Goal: Transaction & Acquisition: Purchase product/service

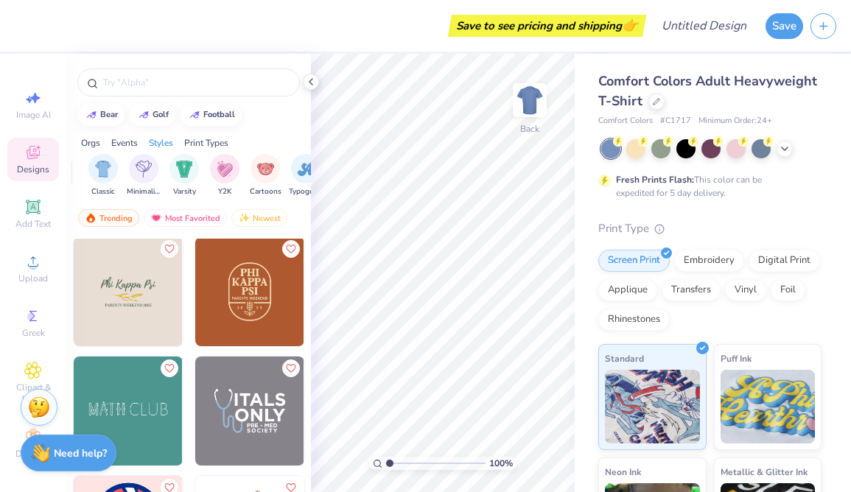
scroll to position [0, 735]
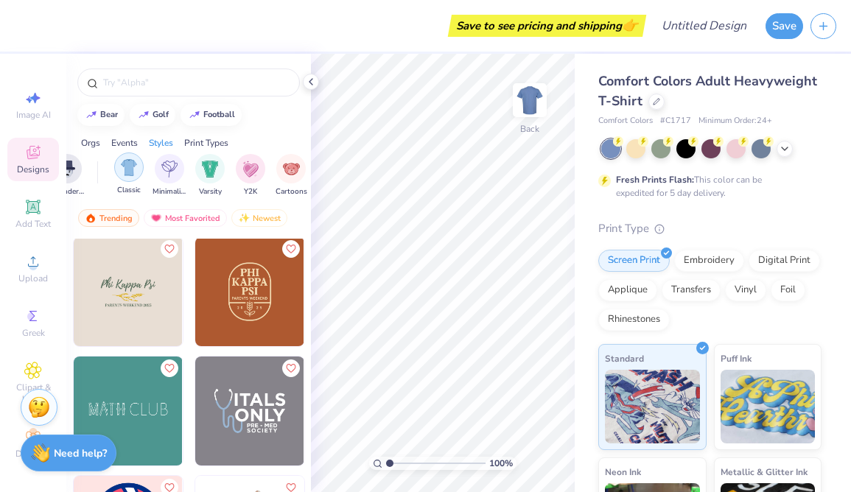
click at [135, 169] on img "filter for Classic" at bounding box center [129, 167] width 17 height 17
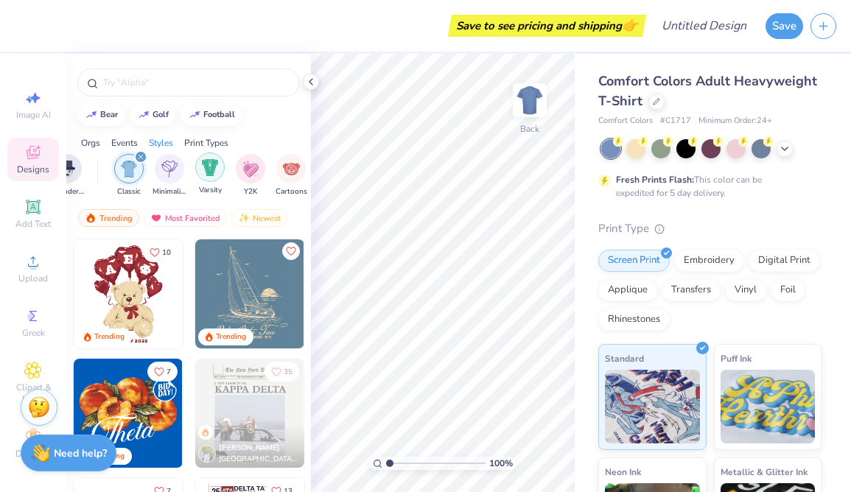
click at [215, 175] on div "filter for Varsity" at bounding box center [209, 167] width 29 height 29
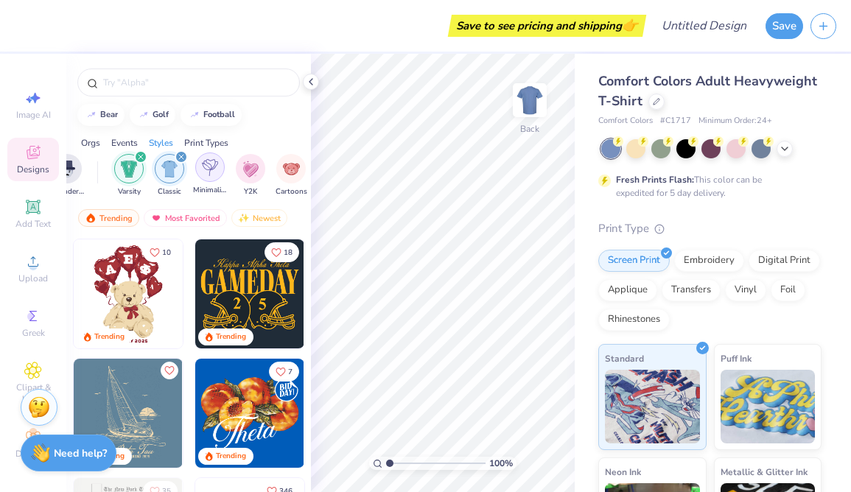
click at [209, 178] on div "filter for Minimalist" at bounding box center [209, 167] width 29 height 29
click at [181, 156] on icon "filter for Varsity" at bounding box center [181, 157] width 6 height 6
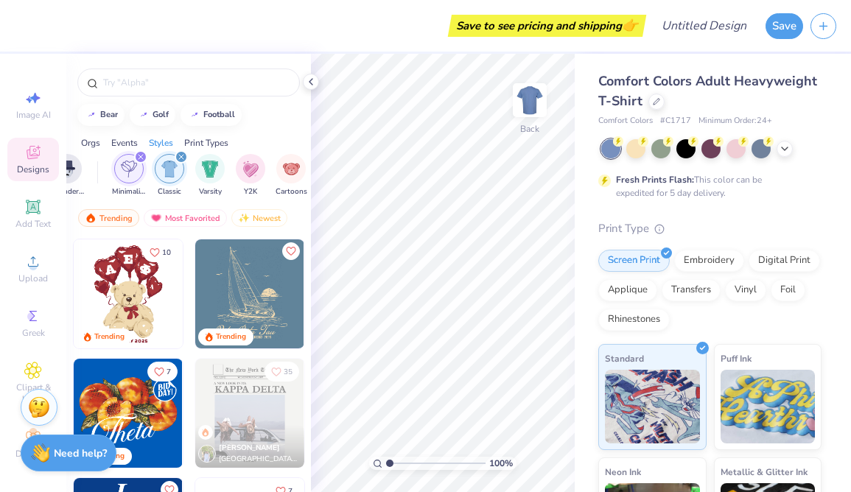
click at [140, 156] on icon "filter for Minimalist" at bounding box center [141, 157] width 6 height 6
click at [140, 156] on icon "filter for Classic" at bounding box center [141, 157] width 6 height 6
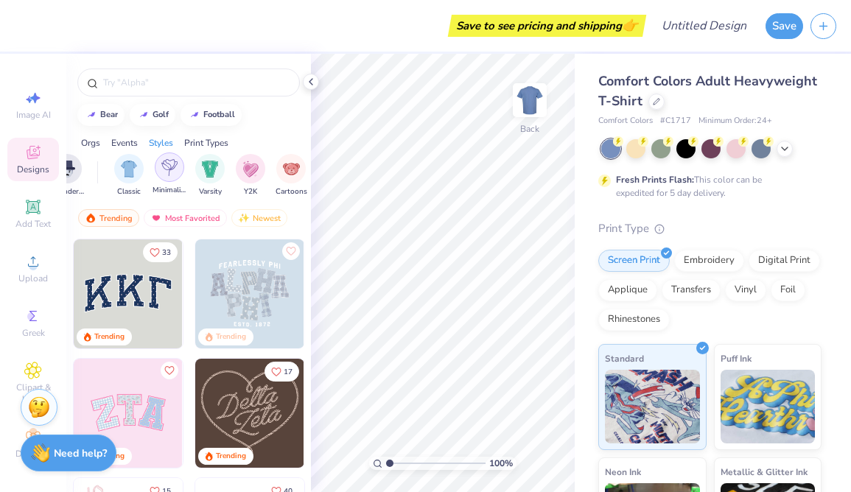
click at [171, 166] on img "filter for Minimalist" at bounding box center [169, 167] width 16 height 17
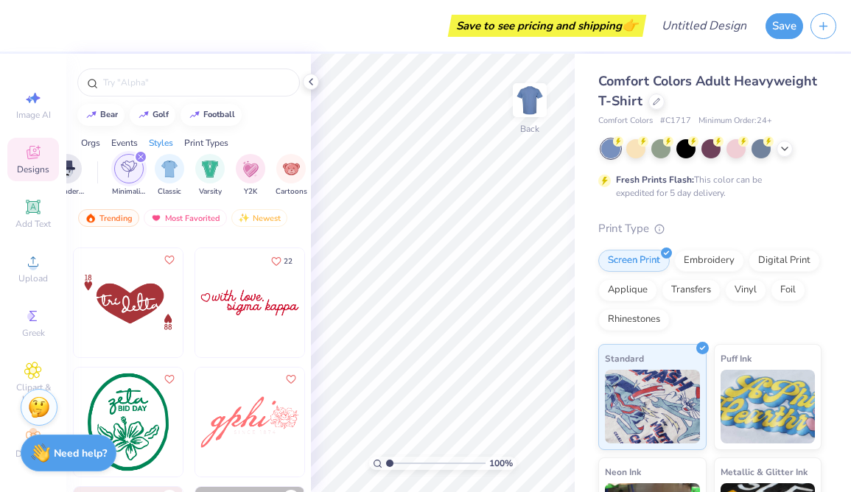
scroll to position [2259, 0]
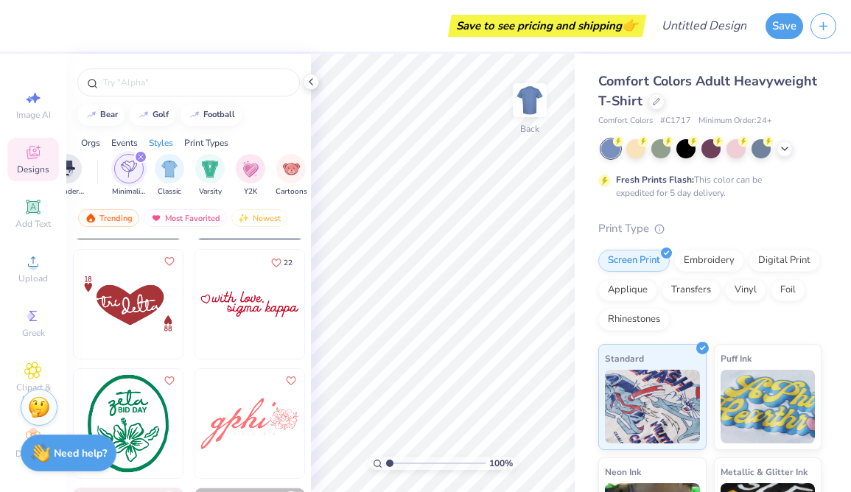
click at [220, 321] on img at bounding box center [249, 304] width 109 height 109
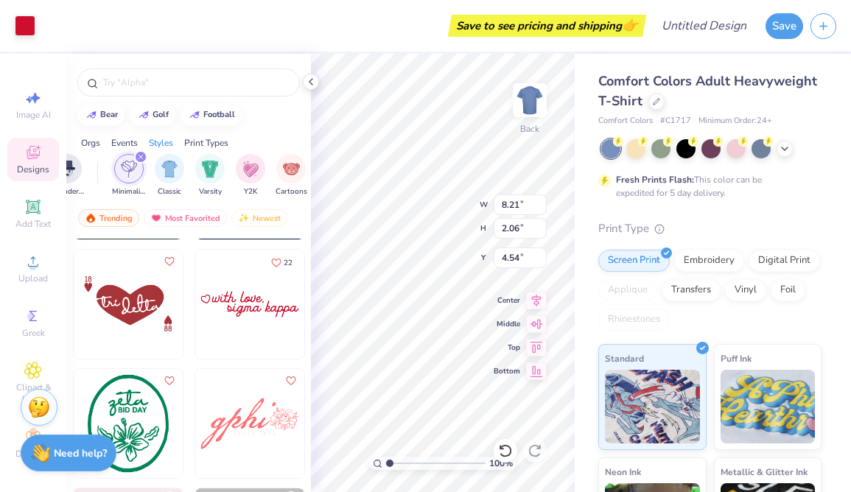
type input "4.54"
click at [38, 224] on span "Add Text" at bounding box center [32, 224] width 35 height 12
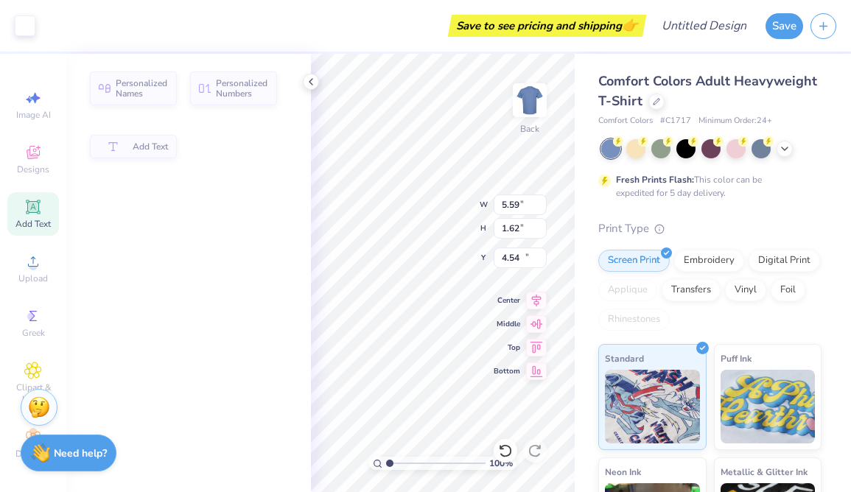
type input "5.59"
type input "1.62"
type input "11.69"
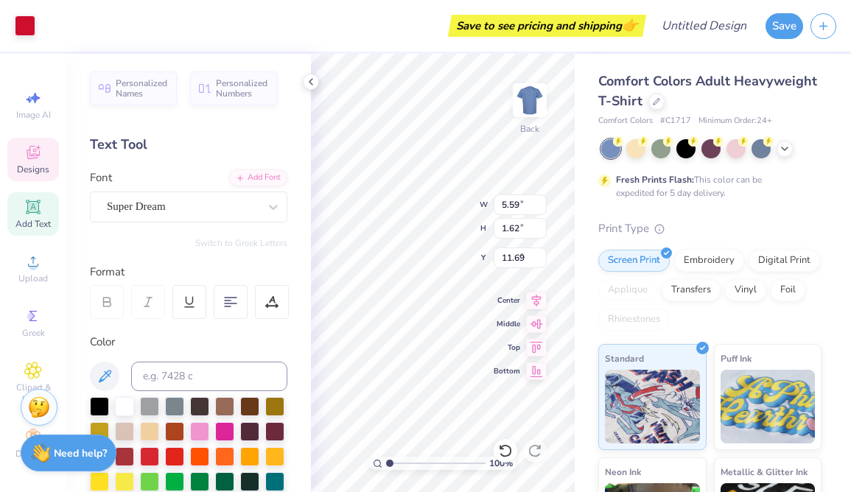
type input "8.21"
type input "2.06"
type input "4.54"
click at [25, 26] on div at bounding box center [25, 24] width 21 height 21
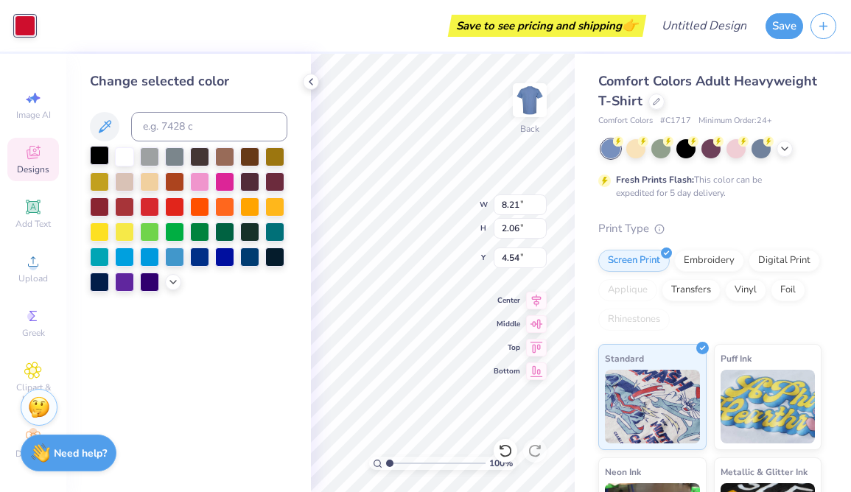
click at [98, 161] on div at bounding box center [99, 155] width 19 height 19
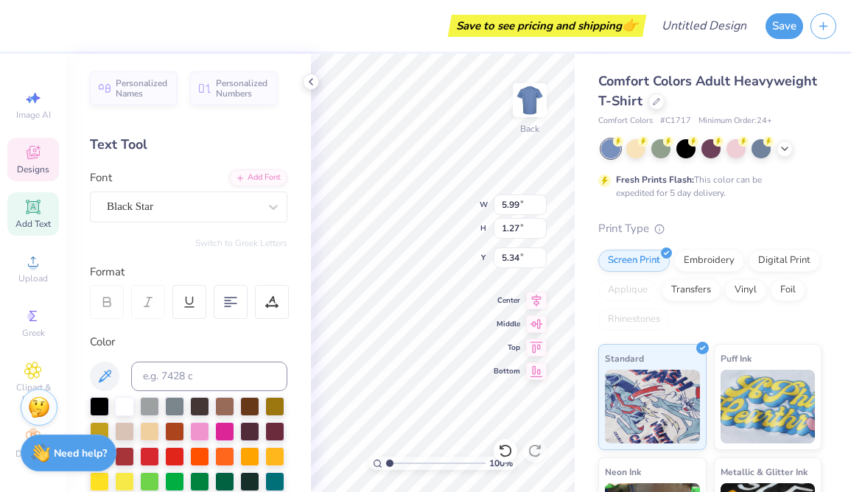
scroll to position [0, 6]
type textarea "Danceworx Fall 20205"
type input "4.40"
type input "1.01"
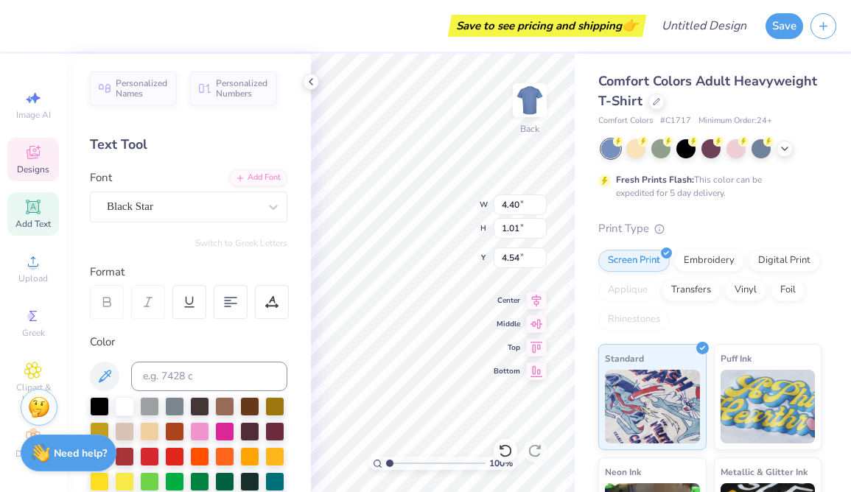
type input "4.54"
type input "5.65"
type input "5.59"
type input "1.62"
type input "11.69"
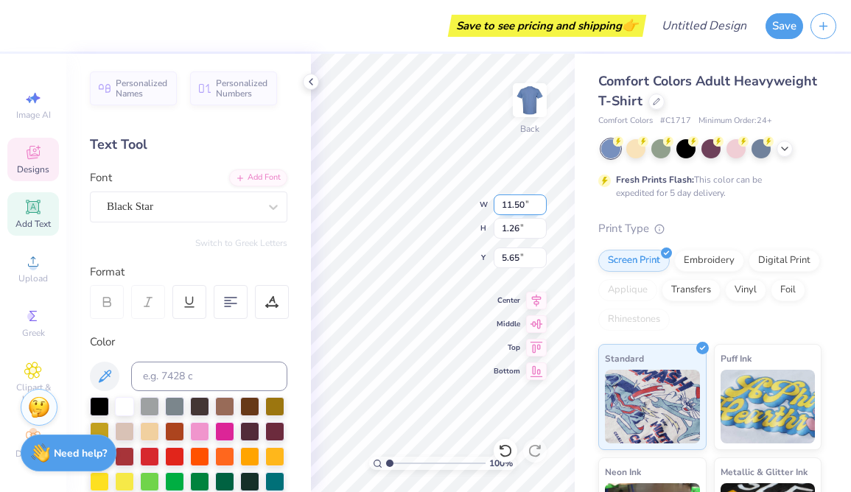
scroll to position [0, 4]
type input "5.66"
type textarea "Danceworx Fall 2025"
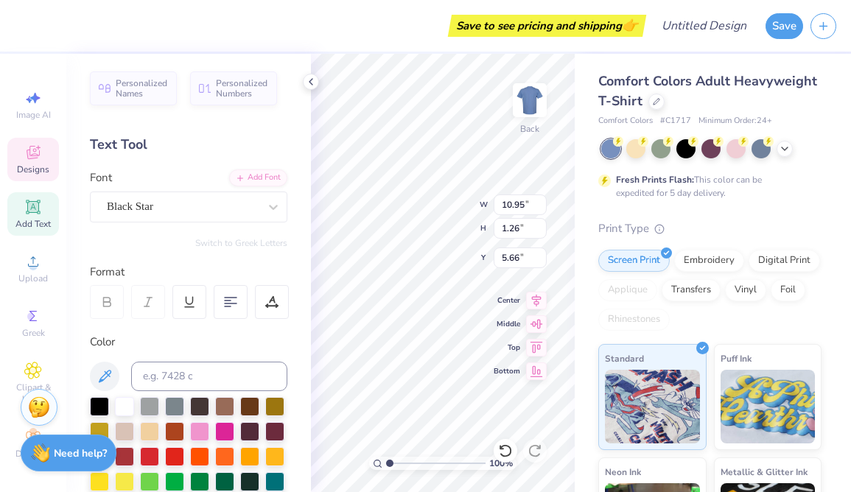
type input "6.09"
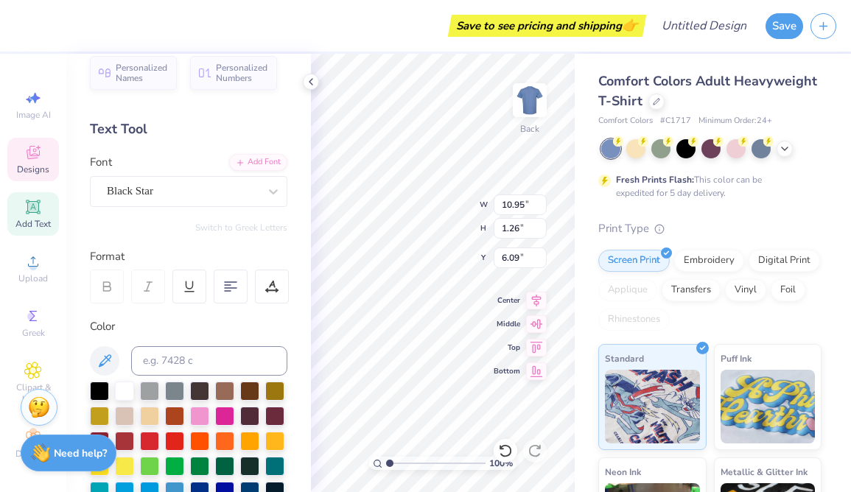
scroll to position [0, 0]
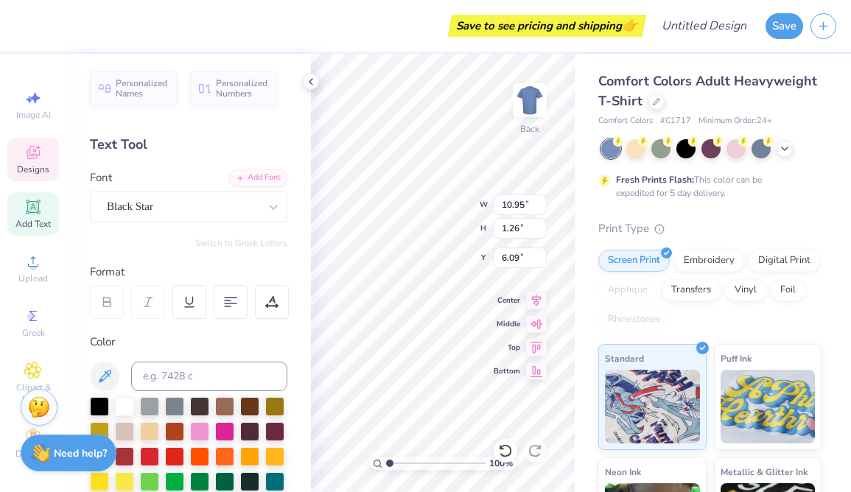
click at [27, 207] on icon at bounding box center [33, 207] width 14 height 14
type input "5.59"
type input "1.62"
type input "11.69"
type input "10.95"
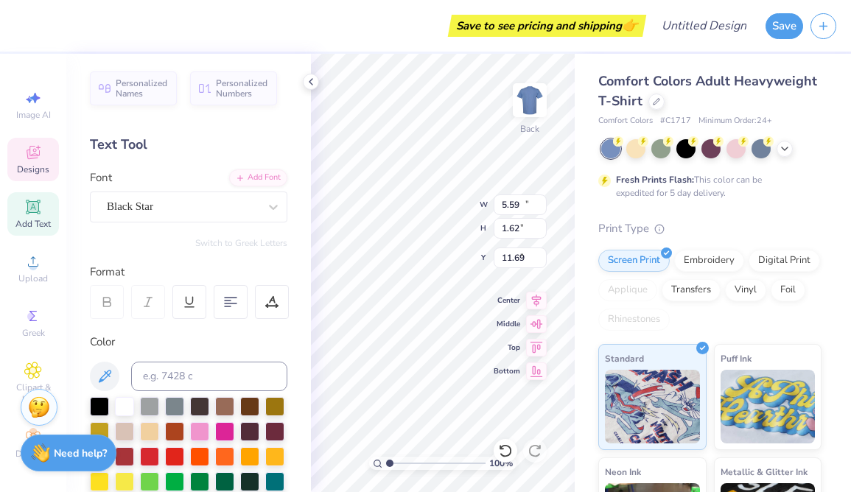
type input "1.26"
type input "6.09"
type input "5.59"
type input "1.62"
type input "11.69"
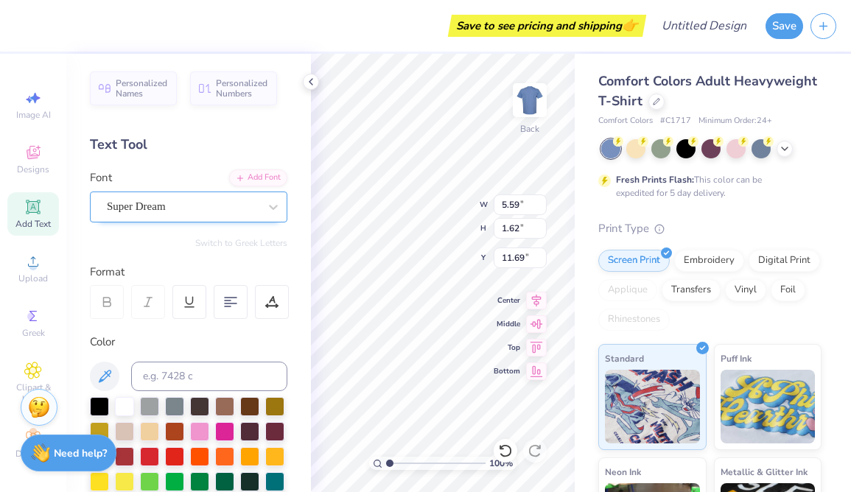
click at [171, 203] on div "Super Dream" at bounding box center [182, 206] width 155 height 23
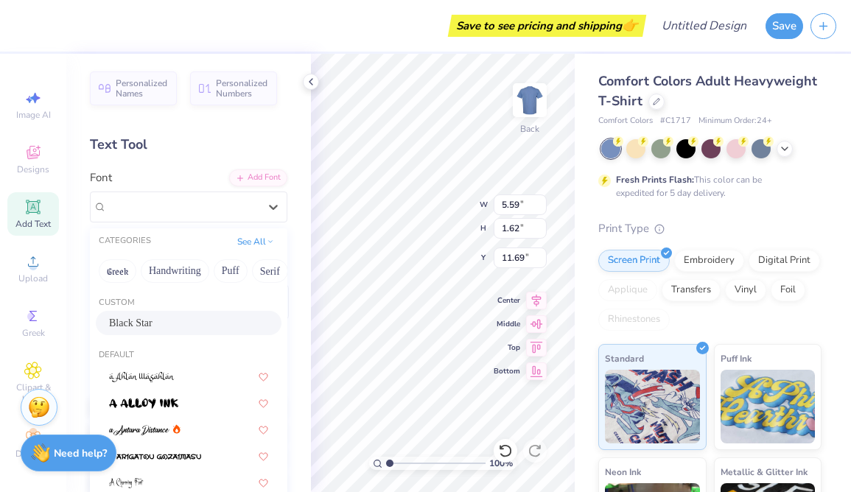
click at [139, 319] on span "Black Star" at bounding box center [130, 323] width 43 height 15
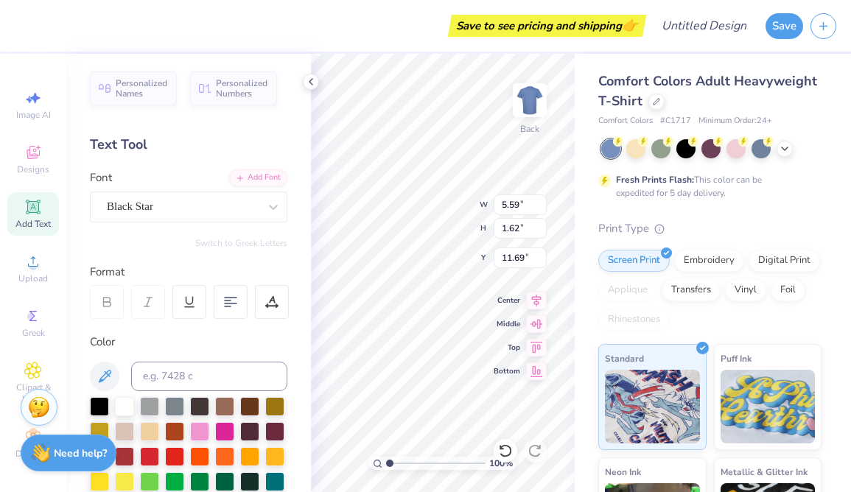
type input "8.29"
type input "2.30"
type input "11.35"
click at [95, 402] on div at bounding box center [99, 405] width 19 height 19
type textarea "O"
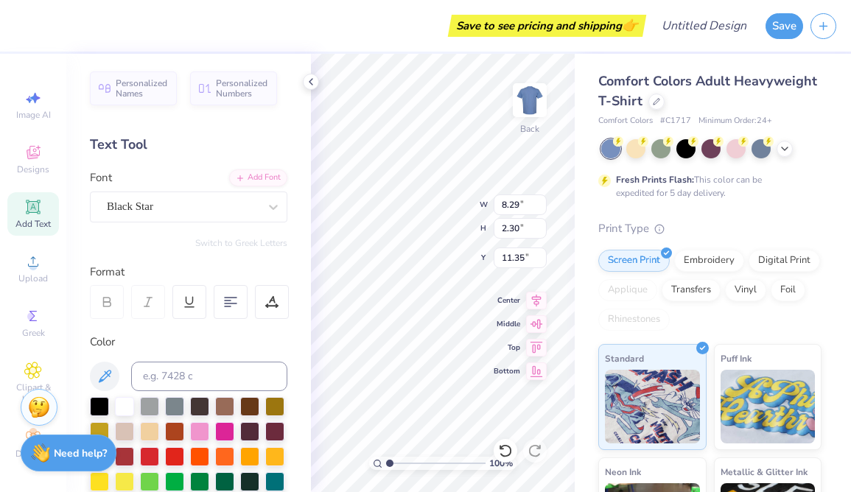
type textarea "Officer Board"
type input "3.87"
type input "7.94"
type input "0.91"
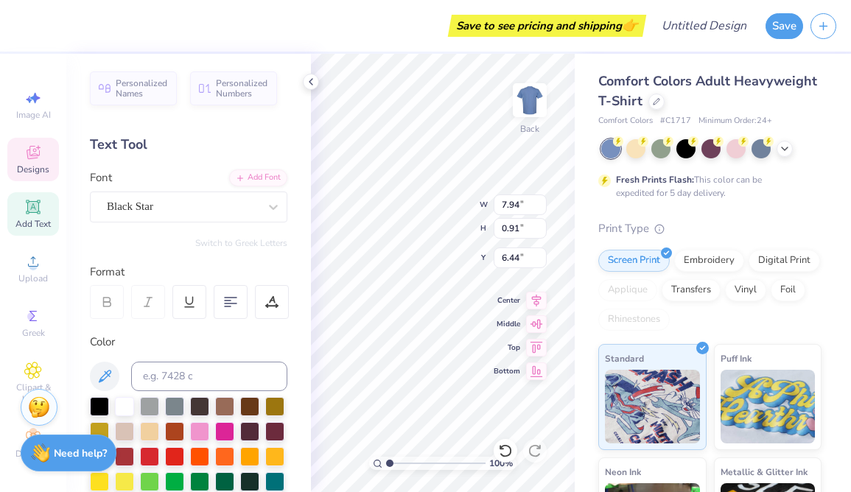
type input "8.62"
type input "10.95"
type input "1.26"
type input "6.09"
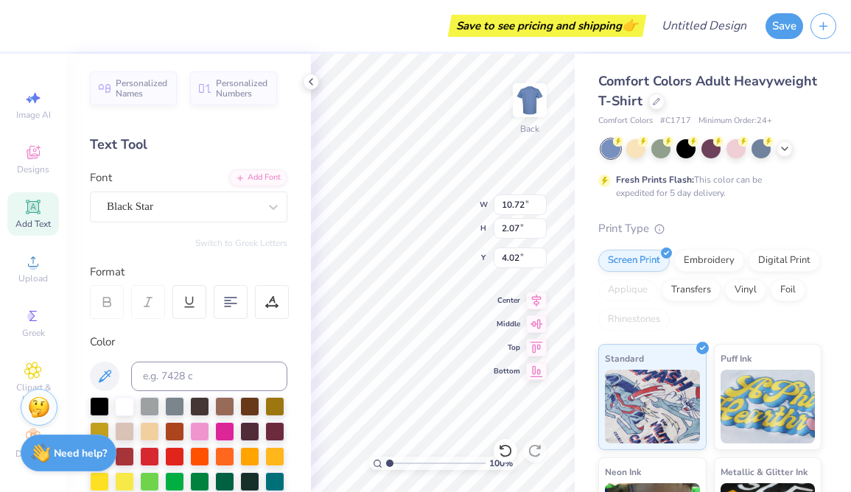
type input "10.72"
type input "2.07"
type input "3.00"
type input "7.94"
type input "0.91"
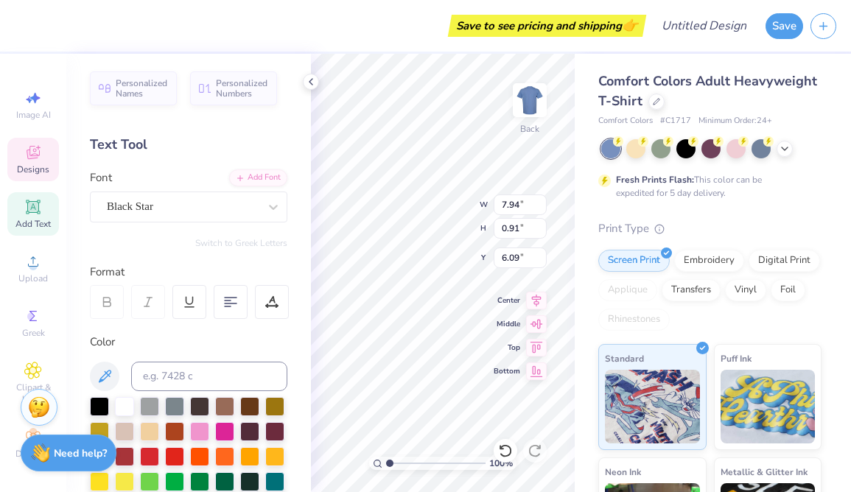
type input "5.38"
click at [203, 209] on div "Black Star" at bounding box center [182, 206] width 155 height 23
click at [209, 164] on div "Personalized Names Personalized Numbers Text Tool Add Font Font Black Star Swit…" at bounding box center [188, 273] width 245 height 439
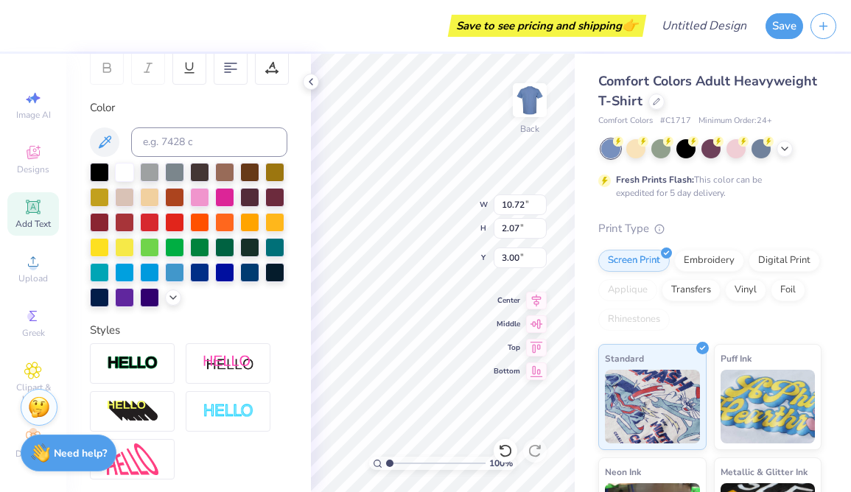
scroll to position [364, 0]
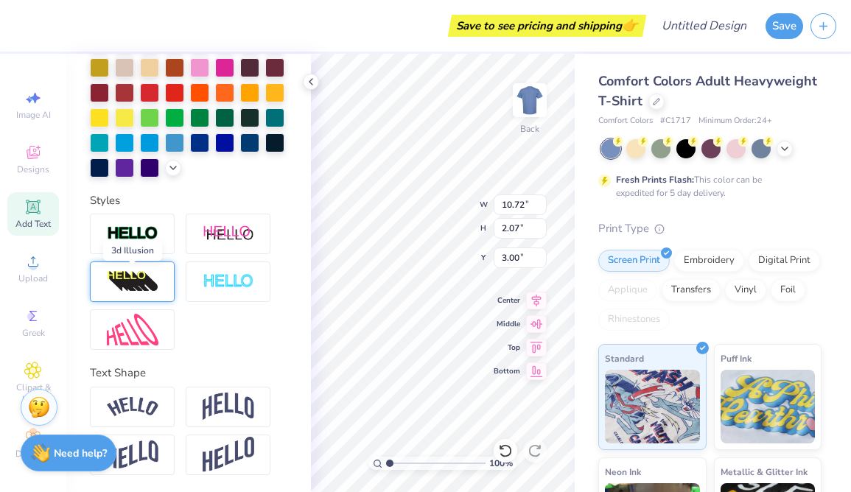
click at [127, 276] on img at bounding box center [133, 283] width 52 height 24
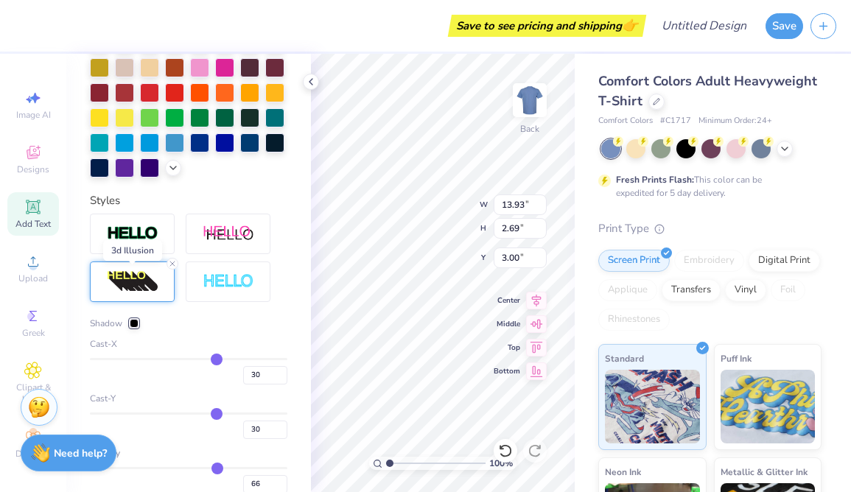
type input "13.93"
type input "2.69"
click at [131, 224] on div at bounding box center [132, 234] width 85 height 41
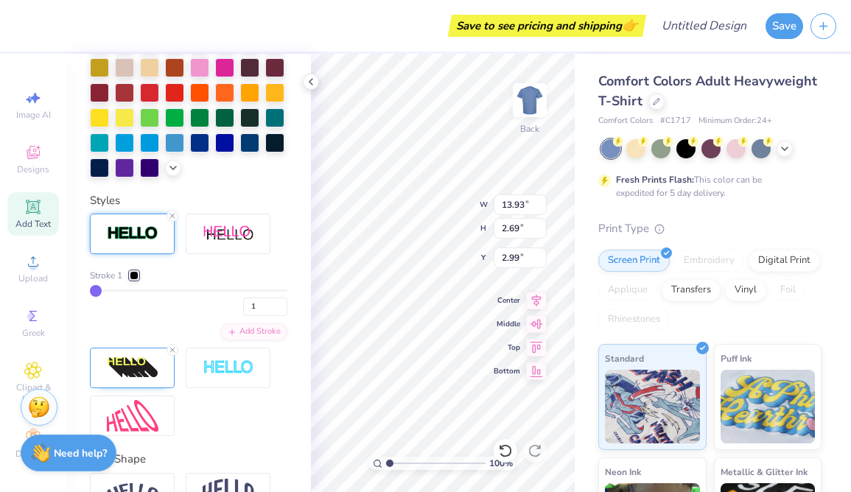
type input "13.95"
type input "2.71"
type input "2.99"
click at [206, 229] on img at bounding box center [229, 234] width 52 height 18
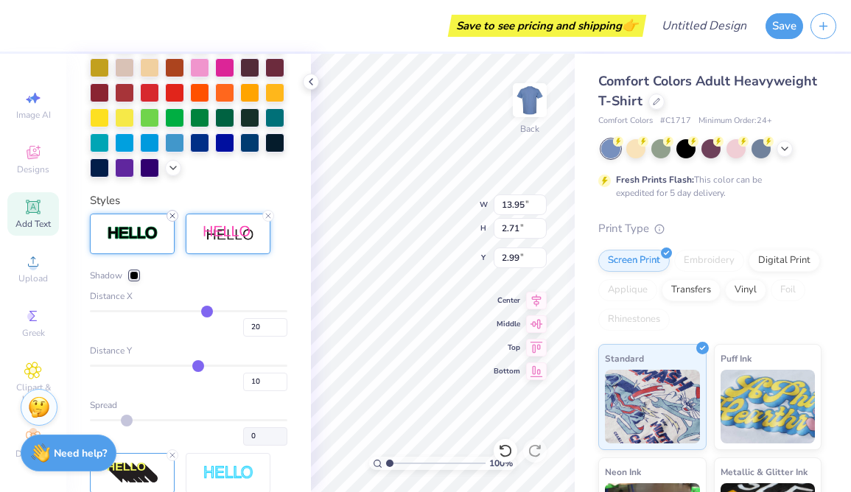
click at [171, 213] on icon at bounding box center [172, 216] width 9 height 9
type input "13.93"
type input "2.69"
type input "3.00"
drag, startPoint x: 205, startPoint y: 304, endPoint x: 133, endPoint y: 304, distance: 72.2
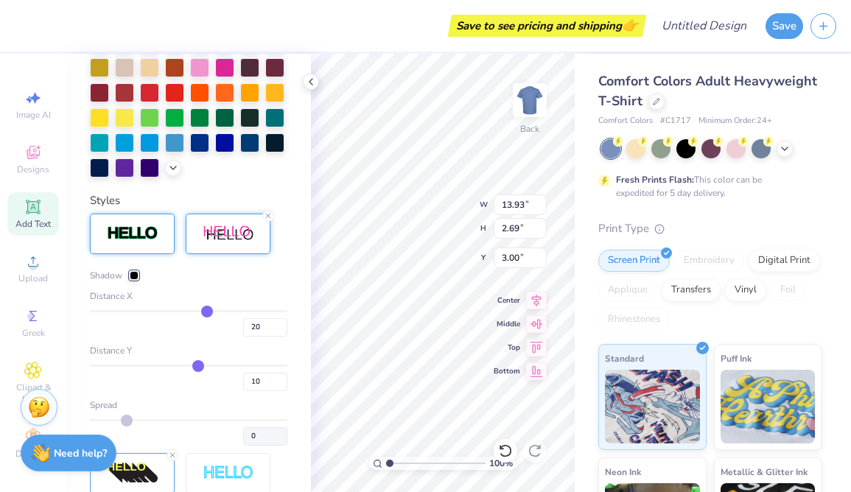
click at [133, 304] on div "Distance X 20" at bounding box center [189, 313] width 198 height 47
click at [268, 215] on icon at bounding box center [268, 216] width 9 height 9
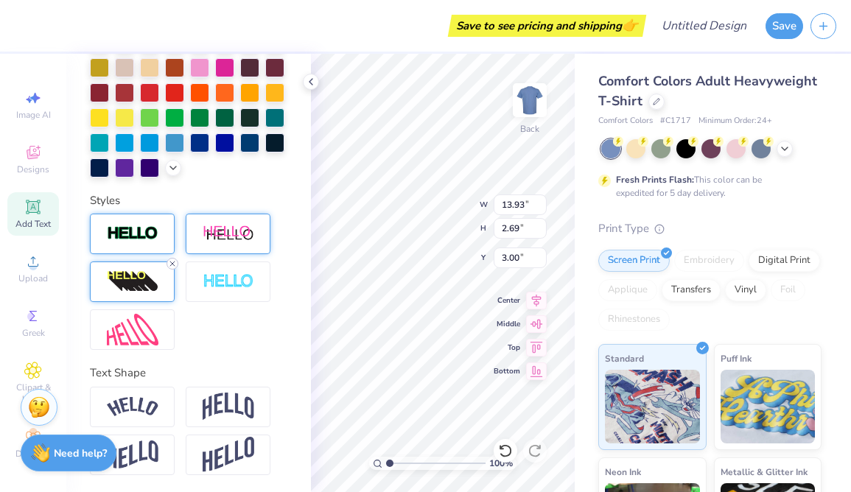
click at [172, 263] on line at bounding box center [172, 264] width 4 height 4
type input "10.72"
type input "2.07"
click at [215, 332] on div at bounding box center [189, 282] width 198 height 136
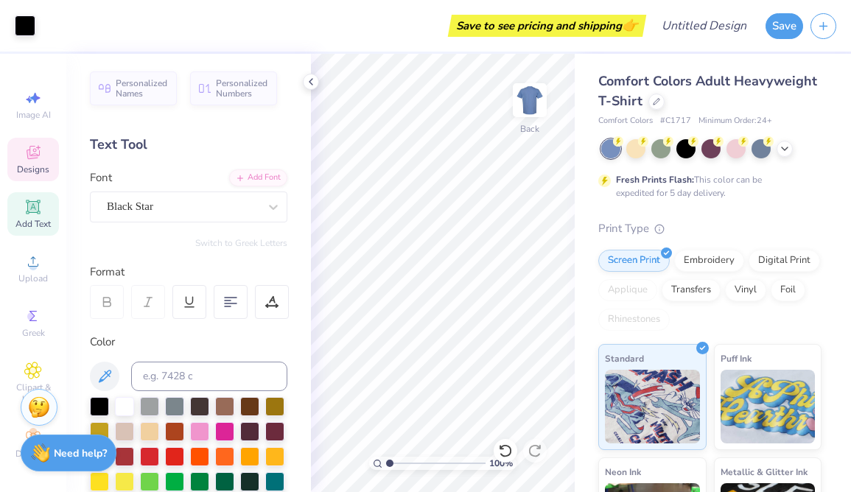
click at [41, 157] on icon at bounding box center [33, 153] width 18 height 18
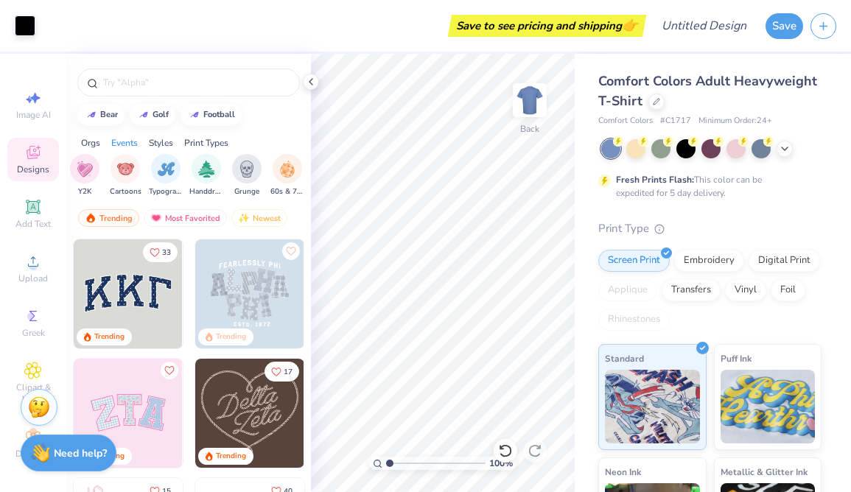
scroll to position [0, 1248]
click at [197, 167] on img "filter for Patches" at bounding box center [205, 167] width 17 height 17
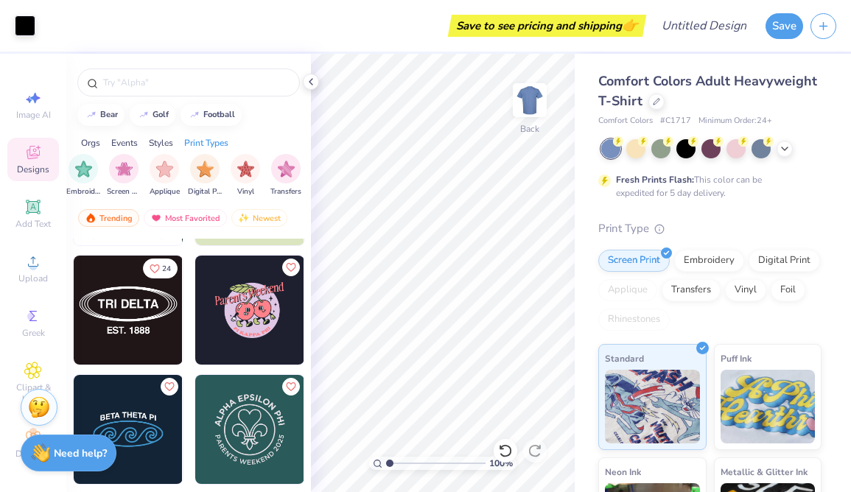
scroll to position [2256, 0]
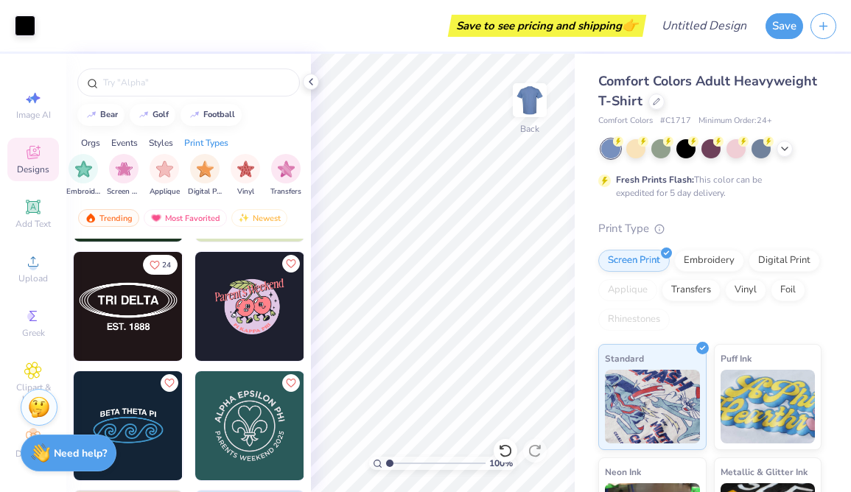
click at [127, 310] on img at bounding box center [128, 306] width 109 height 109
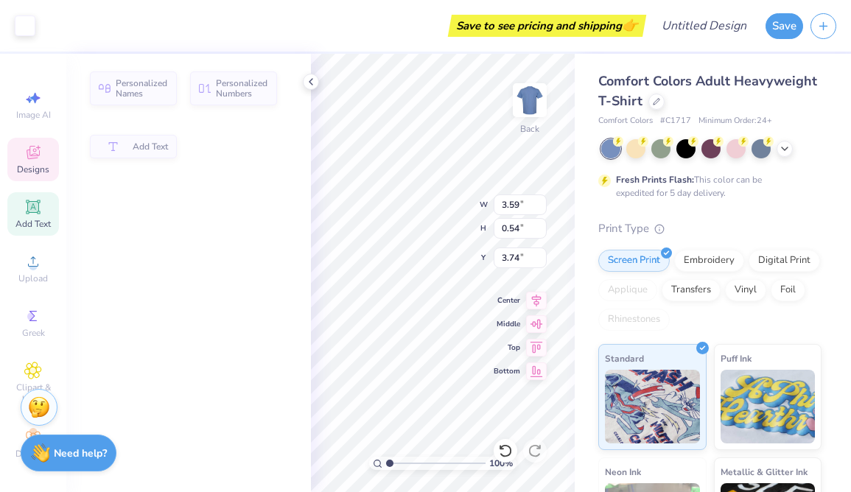
type input "3.59"
type input "0.54"
type input "3.74"
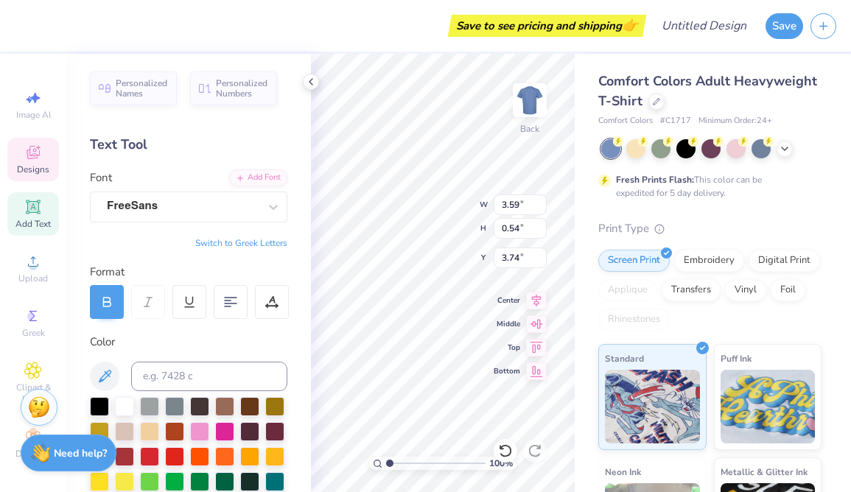
scroll to position [0, 0]
type textarea "T"
type textarea "Officer Board"
type input "7.94"
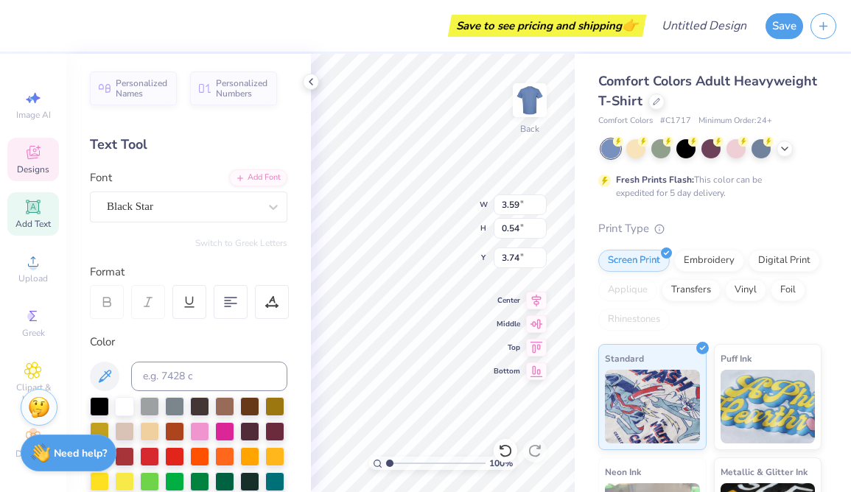
type input "0.91"
type input "5.35"
type input "5.73"
type input "2.05"
type input "3.00"
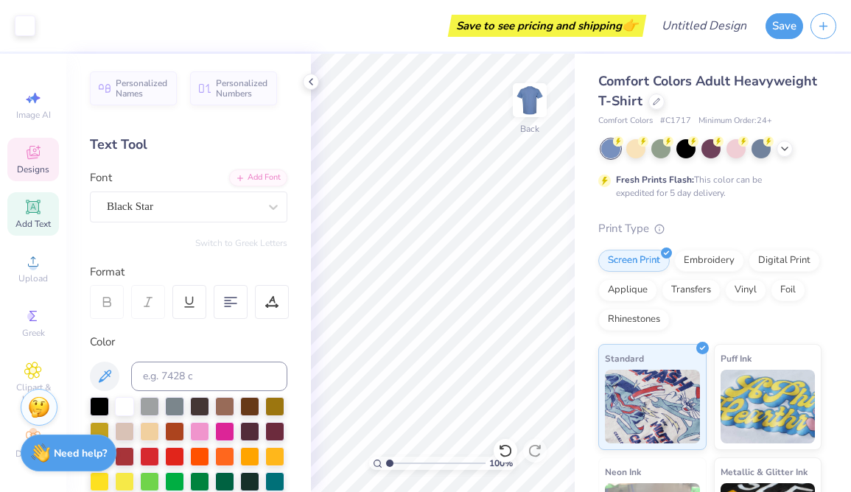
click at [46, 158] on div "Designs" at bounding box center [33, 159] width 52 height 43
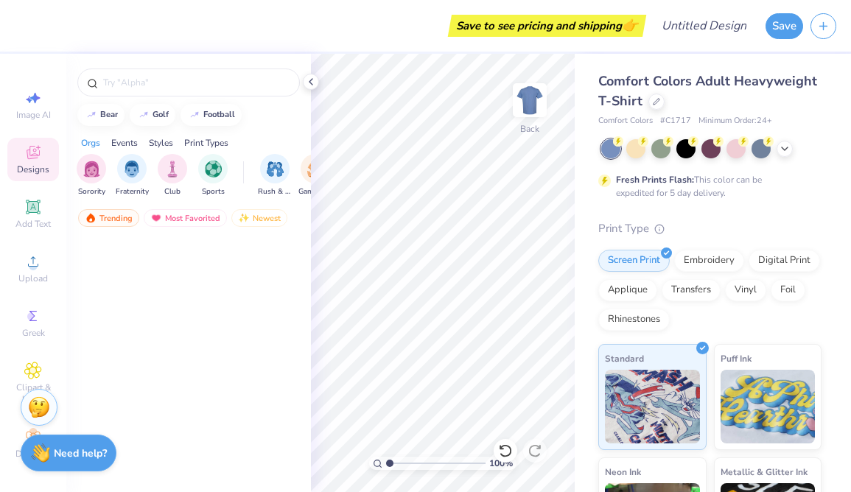
scroll to position [1429, 0]
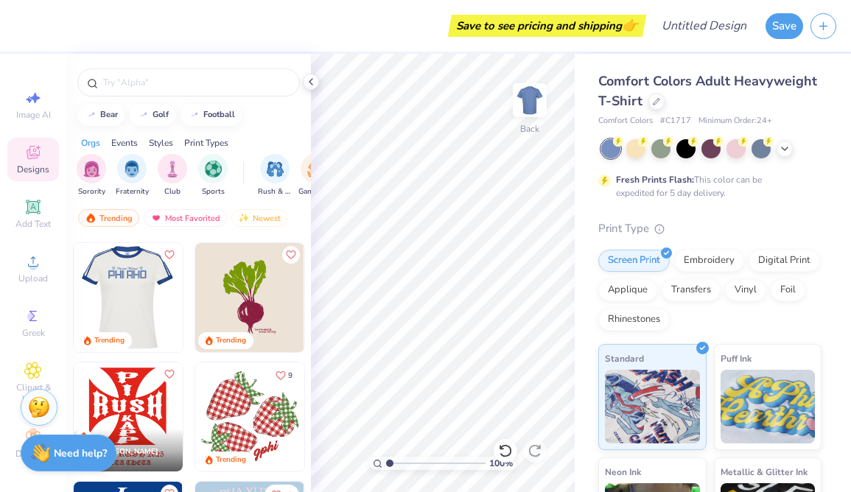
click at [132, 303] on img at bounding box center [127, 297] width 109 height 109
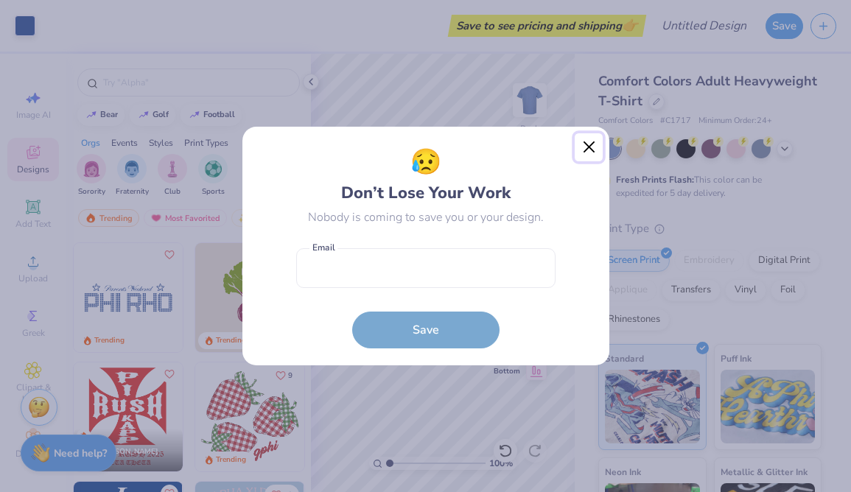
click at [589, 148] on button "Close" at bounding box center [589, 147] width 28 height 28
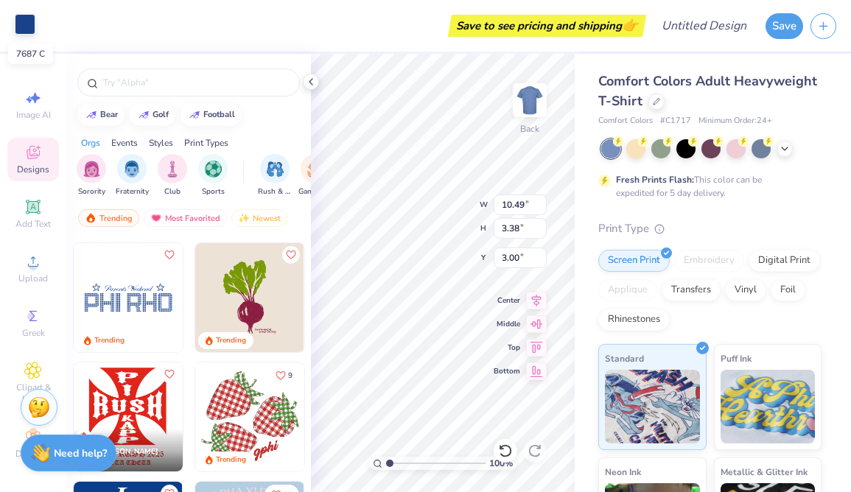
click at [27, 23] on div at bounding box center [25, 24] width 21 height 21
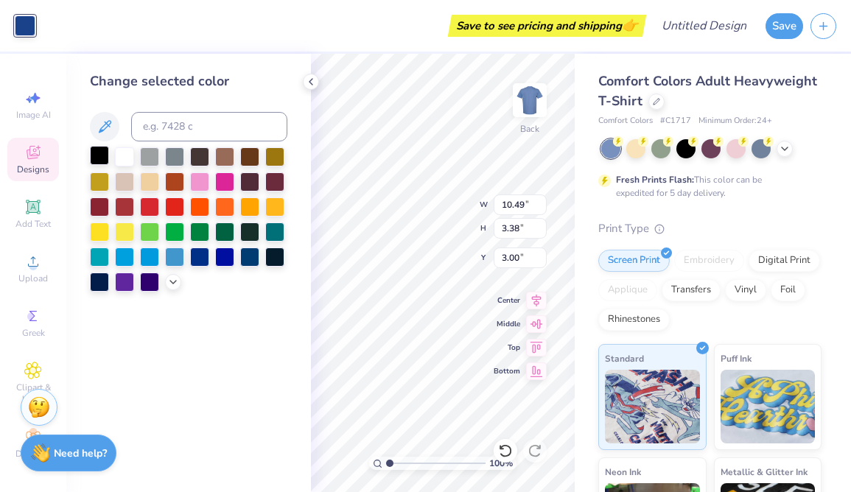
click at [97, 149] on div at bounding box center [99, 155] width 19 height 19
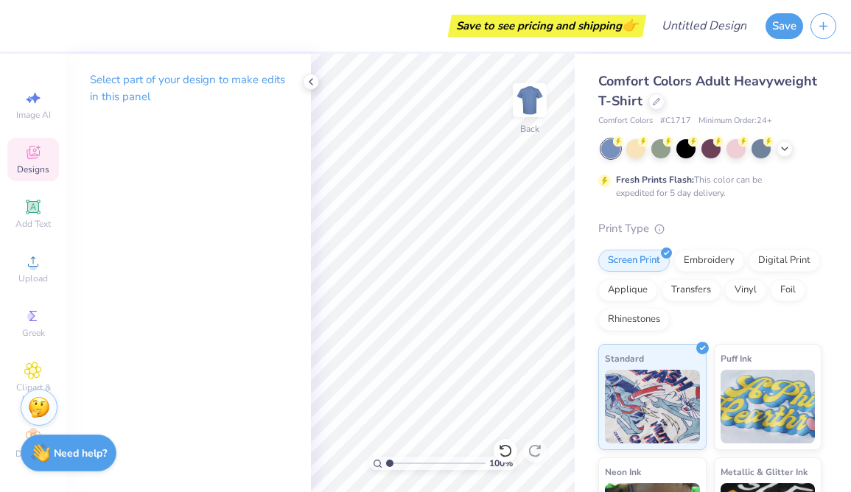
click at [29, 159] on icon at bounding box center [33, 153] width 18 height 18
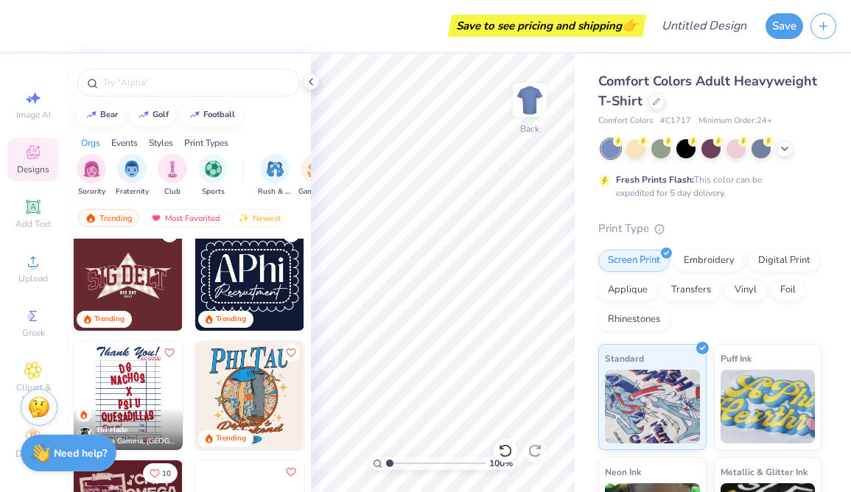
scroll to position [2646, 0]
click at [234, 271] on img at bounding box center [249, 275] width 109 height 109
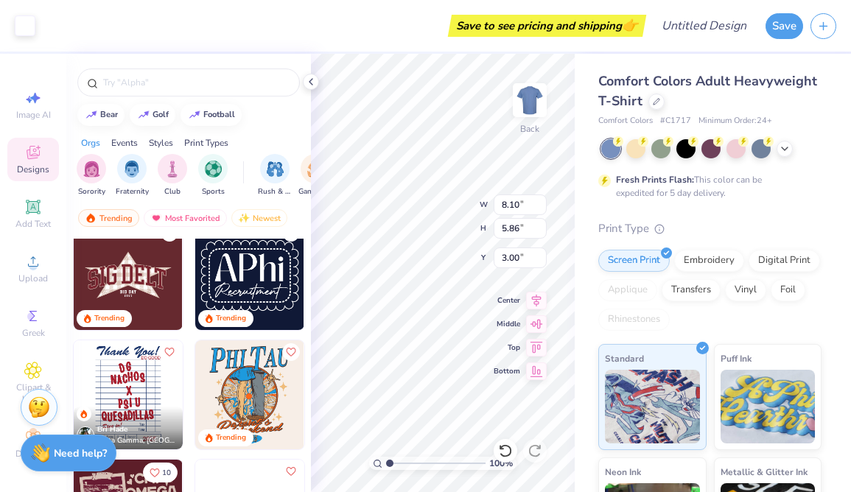
type input "8.10"
type input "5.86"
click at [31, 29] on div at bounding box center [25, 24] width 21 height 21
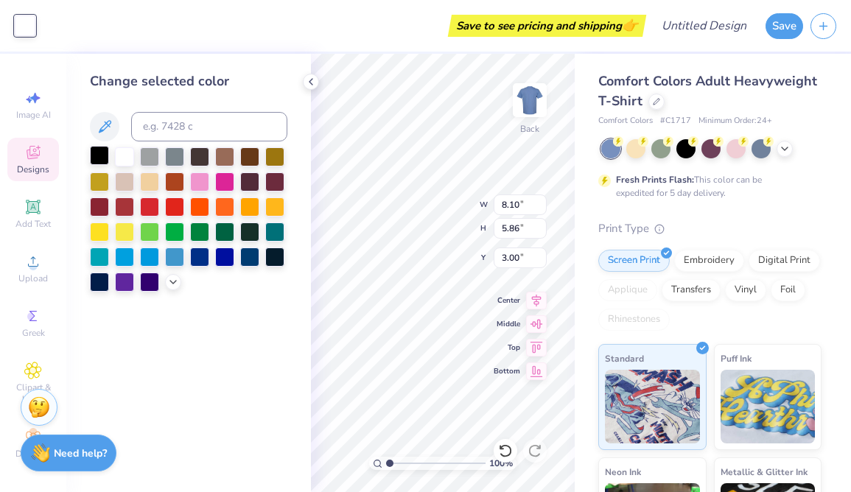
click at [98, 150] on div at bounding box center [99, 155] width 19 height 19
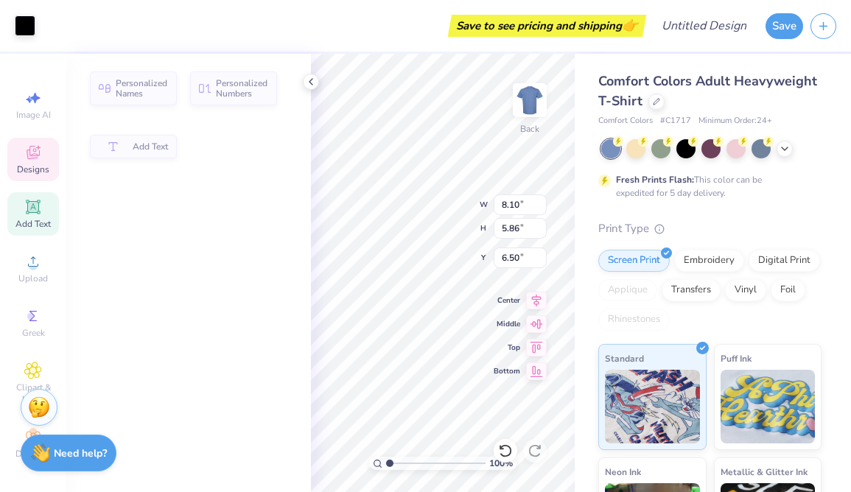
type input "6.06"
type input "1.41"
type input "6.50"
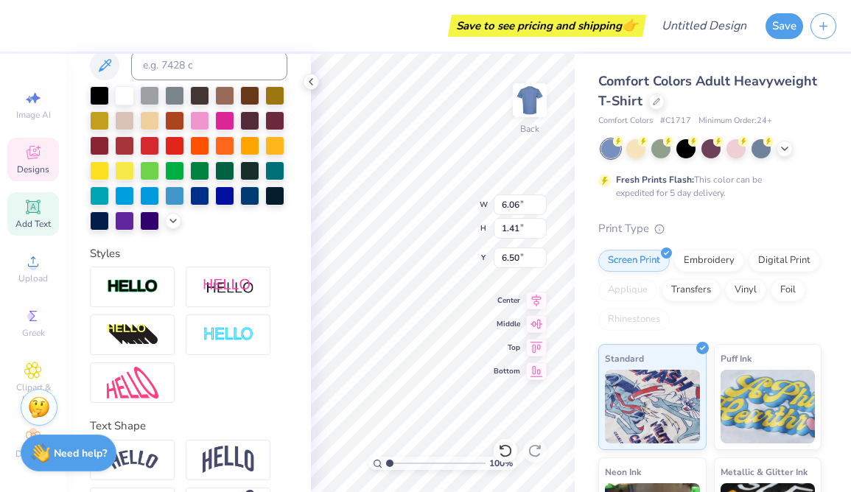
scroll to position [364, 0]
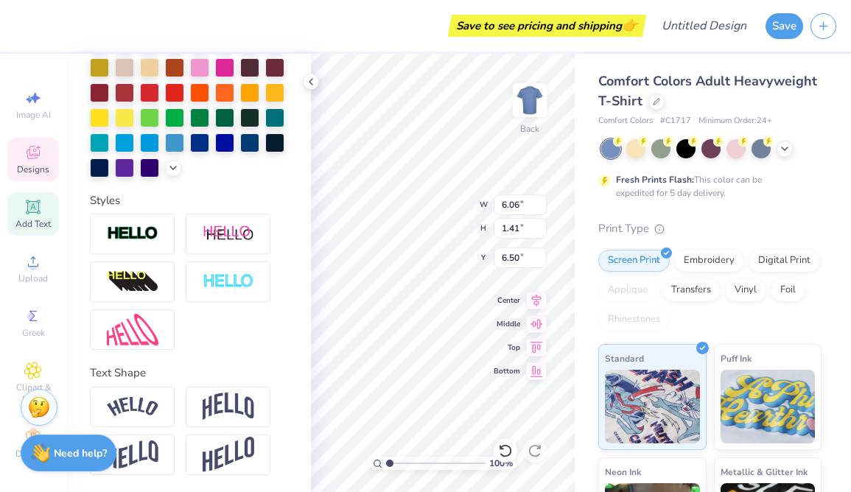
type textarea "Danceworx F'25"
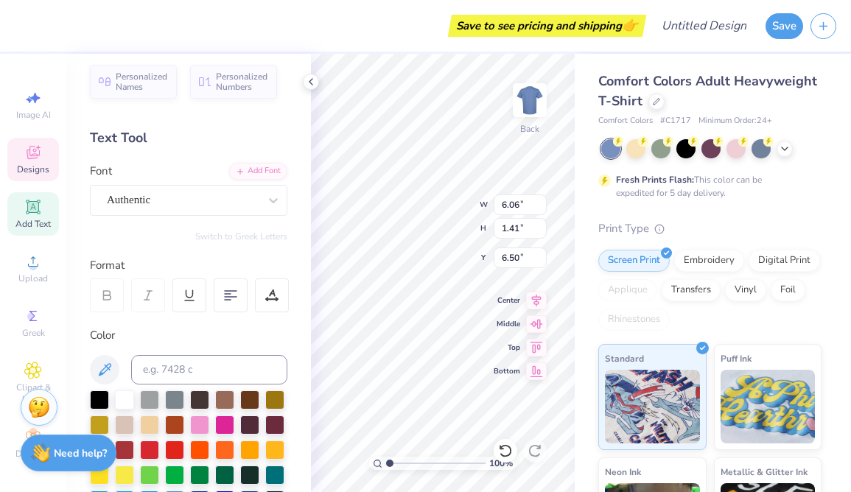
scroll to position [0, 0]
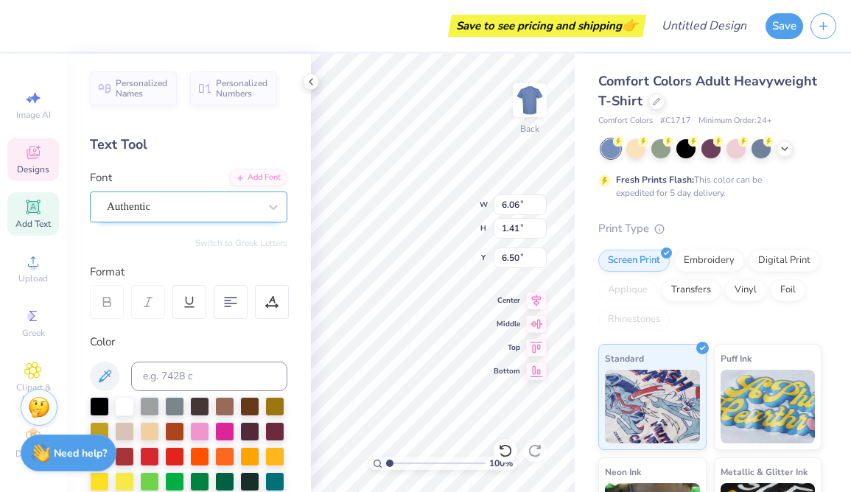
click at [192, 209] on div "Authentic" at bounding box center [182, 206] width 155 height 23
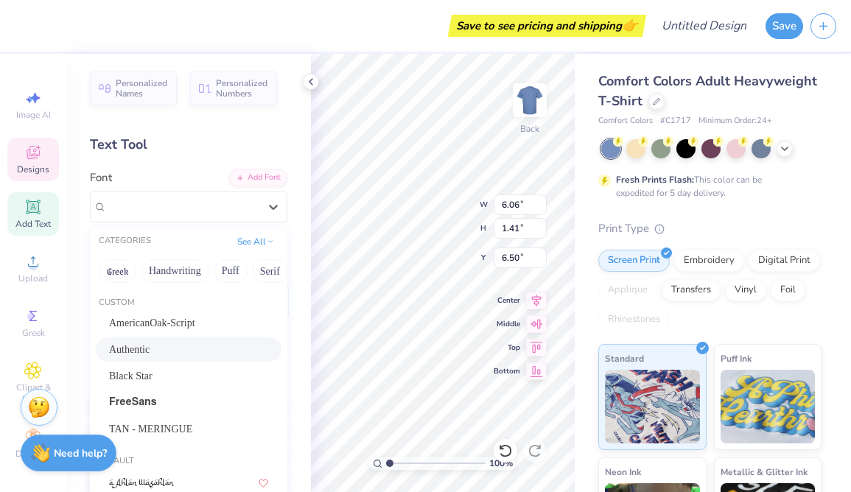
click at [183, 173] on div "Font option Authentic selected, 2 of 316. 316 results available. Use Up and Dow…" at bounding box center [189, 196] width 198 height 53
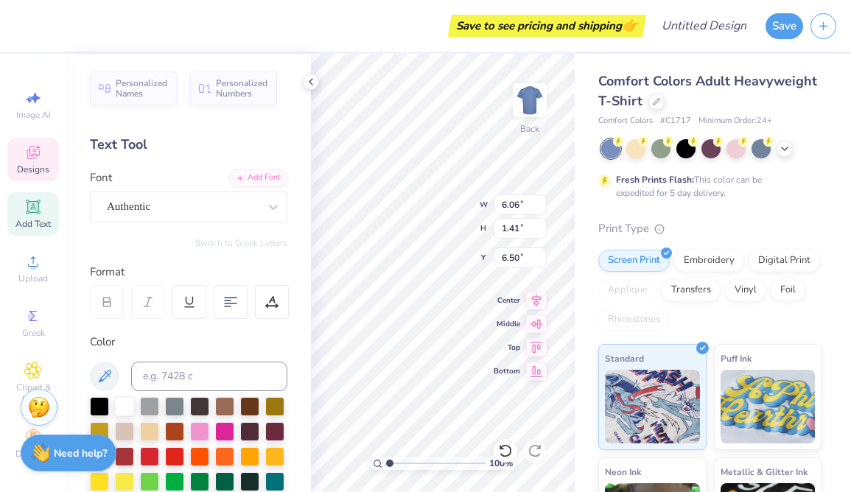
scroll to position [0, 1]
type input "5.66"
type input "2.30"
type input "4.09"
type textarea "A"
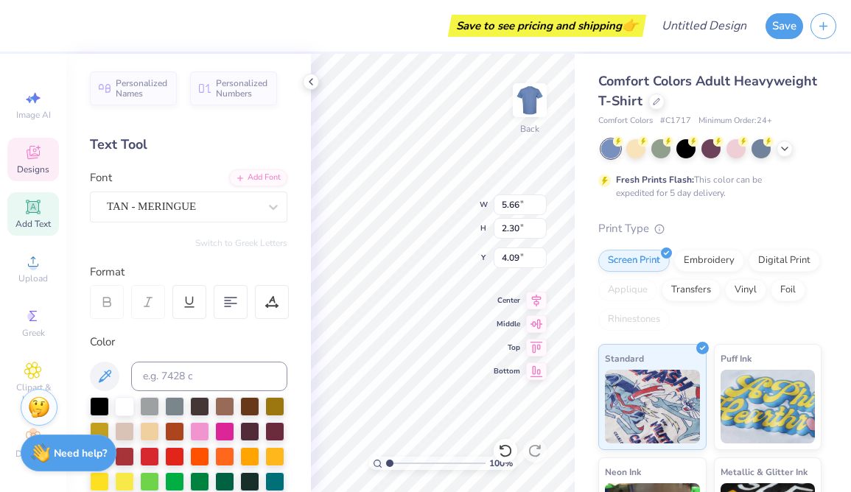
scroll to position [0, 2]
type textarea "Officer Board"
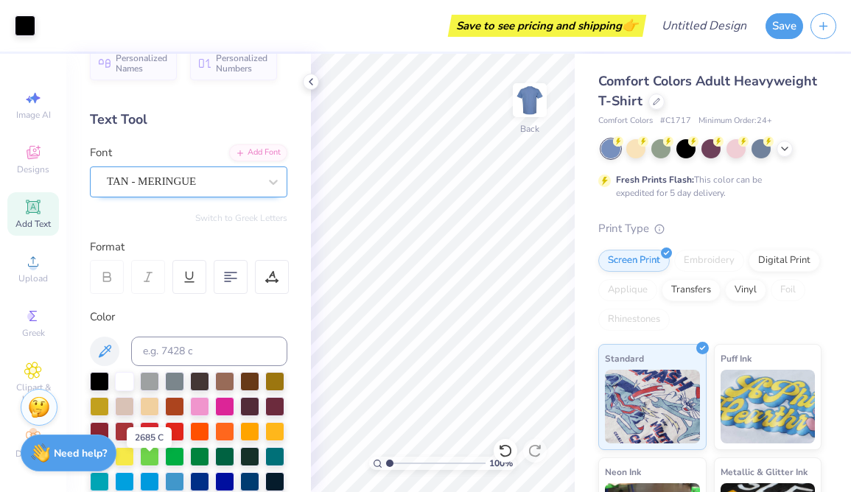
scroll to position [0, 0]
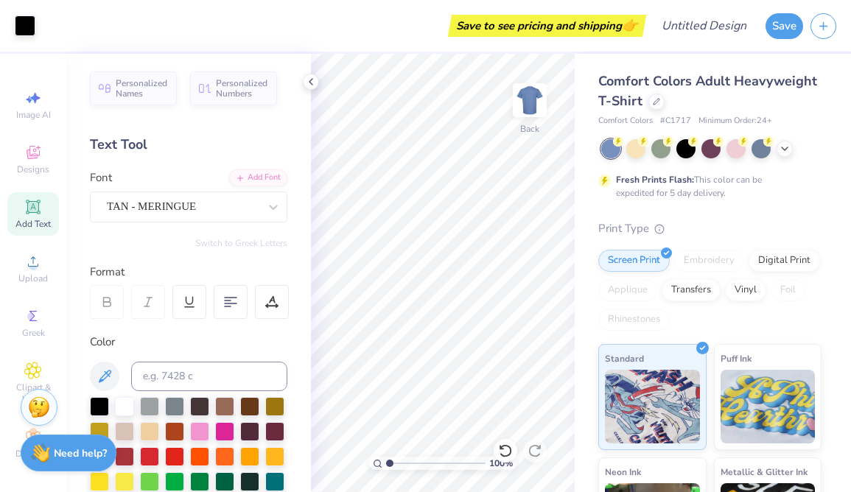
click at [35, 209] on icon at bounding box center [33, 207] width 18 height 18
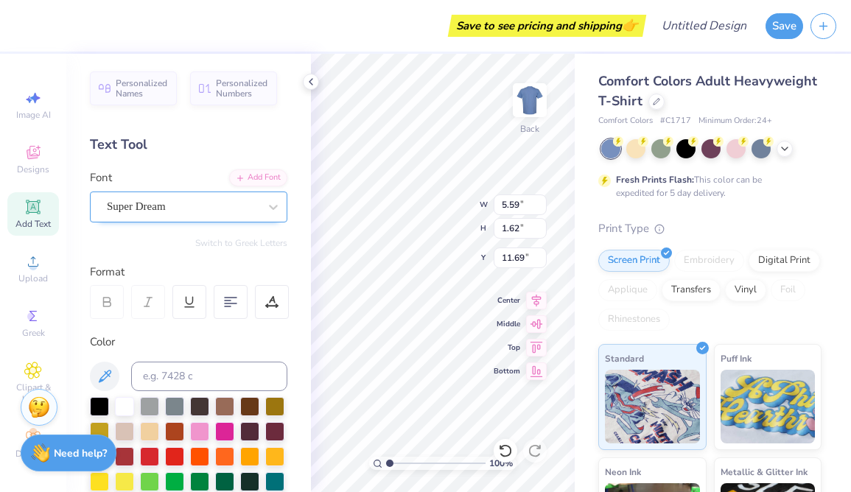
click at [178, 207] on div "Super Dream" at bounding box center [182, 206] width 155 height 23
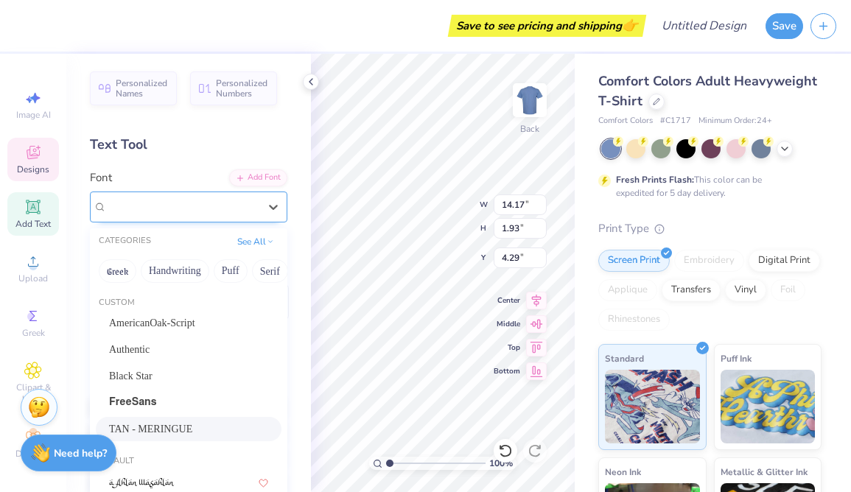
type input "14.17"
type input "1.93"
type input "4.29"
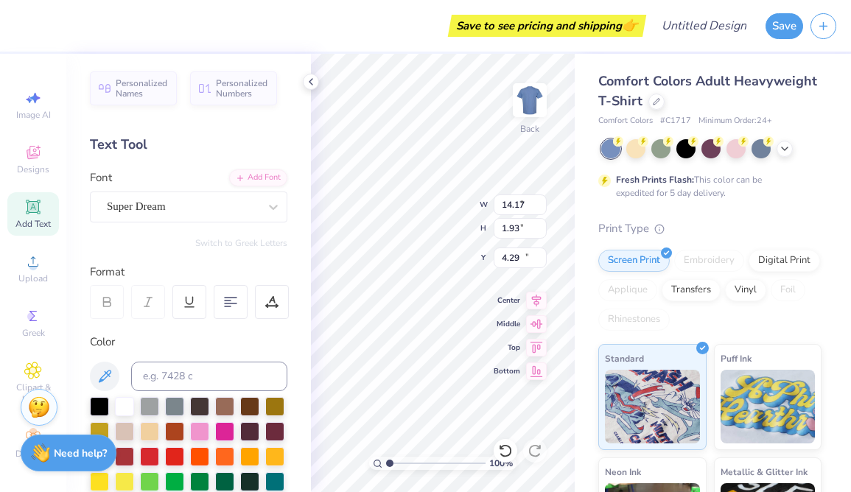
type input "5.59"
type input "1.62"
type input "11.69"
click at [92, 402] on div at bounding box center [99, 405] width 19 height 19
click at [123, 207] on div "Super Dream" at bounding box center [182, 206] width 155 height 23
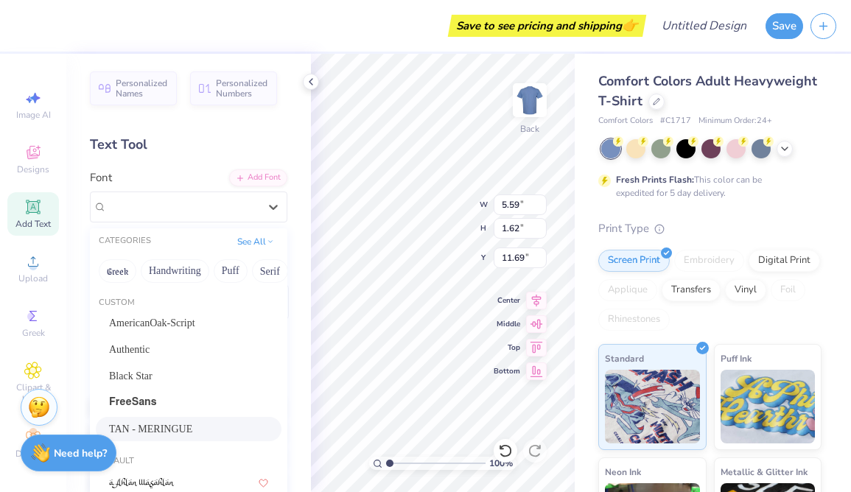
click at [154, 420] on div "TAN - MERINGUE" at bounding box center [189, 429] width 186 height 24
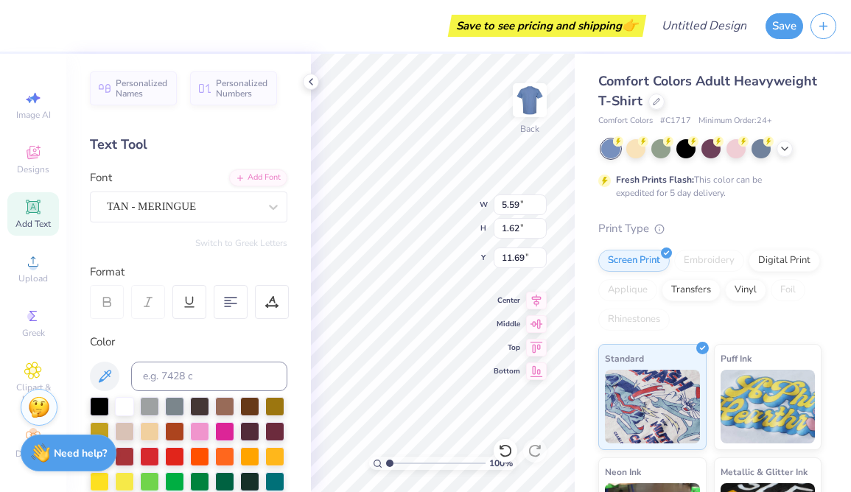
type input "7.08"
type input "2.36"
type input "11.32"
type input "5.25"
type input "1.75"
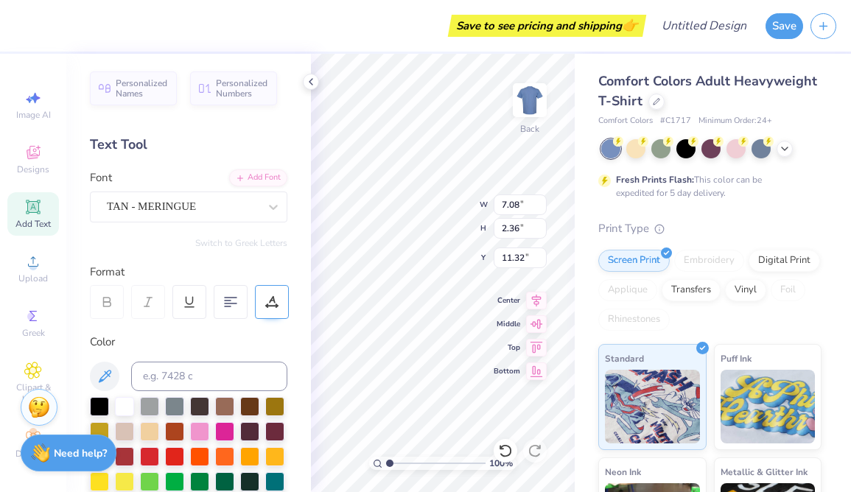
type input "11.94"
type textarea "Officer Board"
type input "14.17"
type input "1.93"
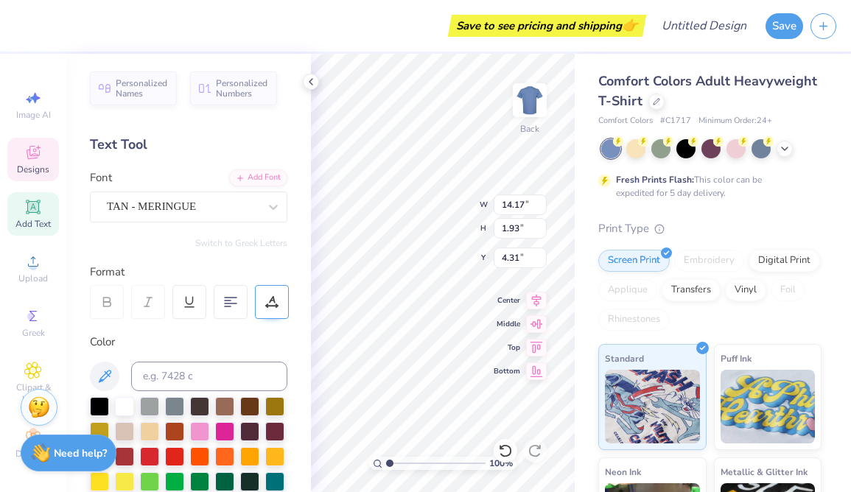
scroll to position [0, 3]
type input "4.32"
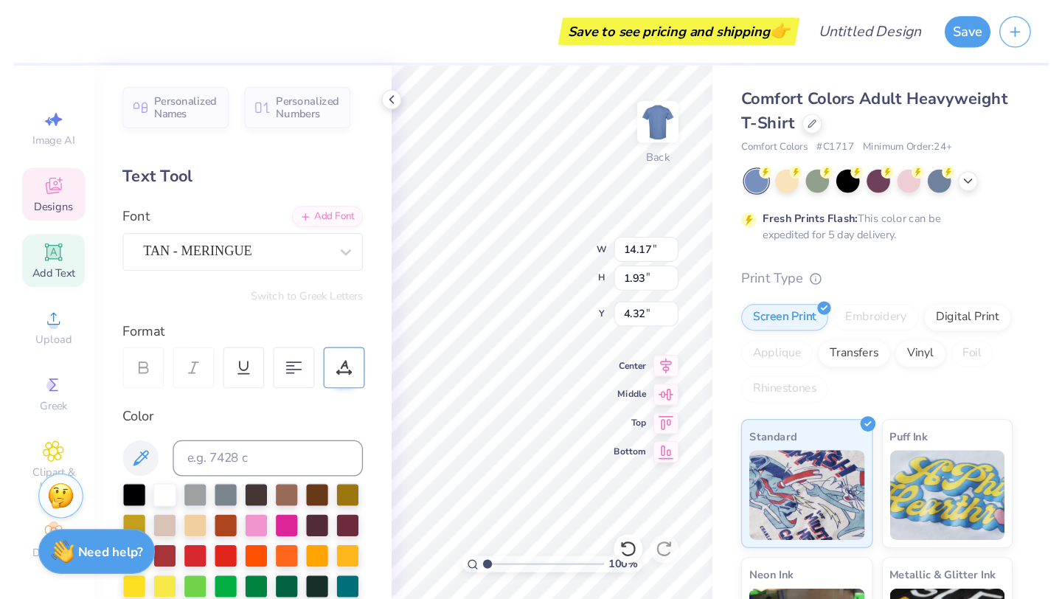
scroll to position [0, 0]
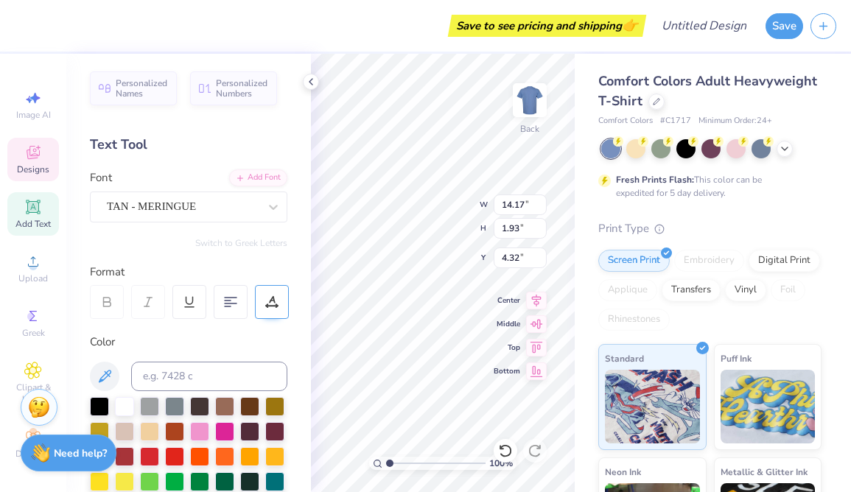
type textarea "O"
type input "6.46"
type input "0.88"
type input "12.82"
type input "8.10"
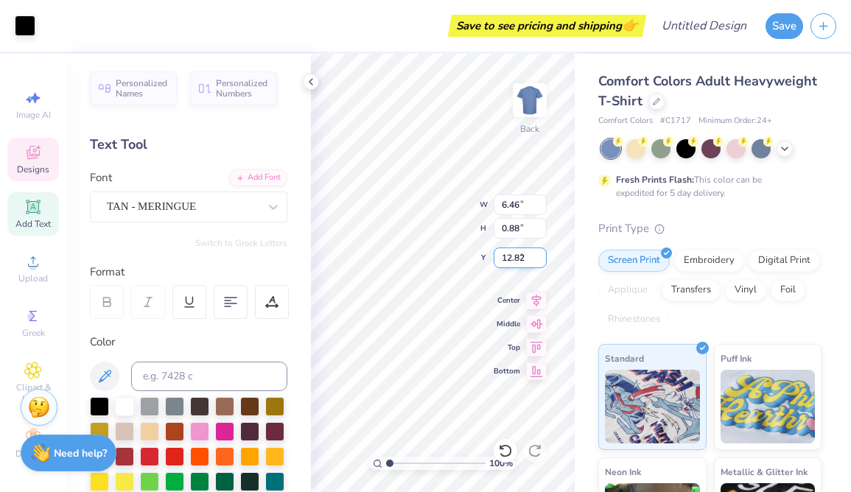
type input "5.86"
type input "3.00"
type input "9.08"
type input "6.57"
type input "2.29"
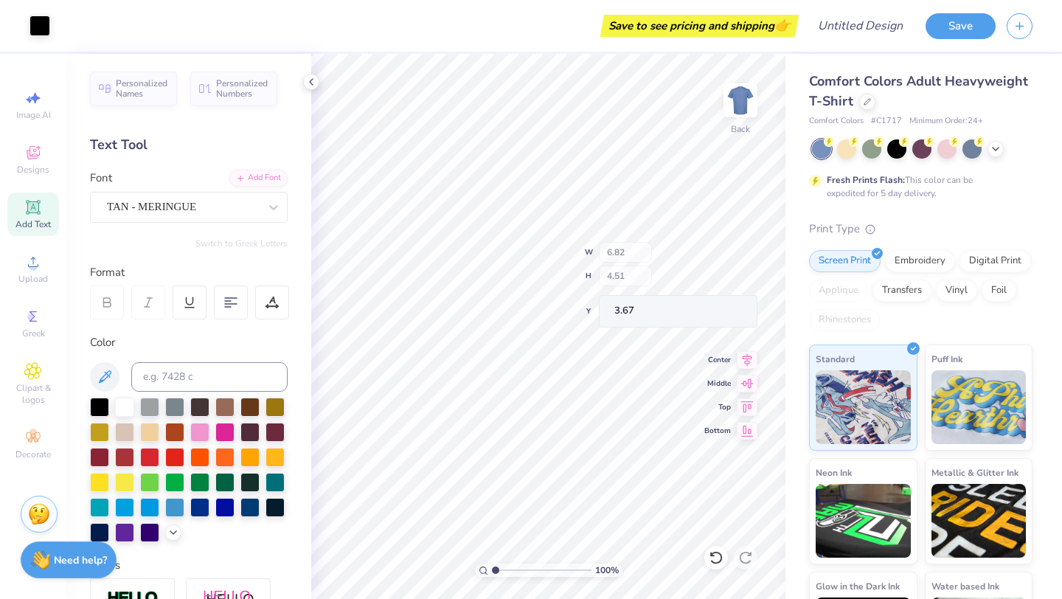
type input "6.82"
type input "4.51"
type input "3.67"
type input "4.68"
drag, startPoint x: 405, startPoint y: 5, endPoint x: 32, endPoint y: 158, distance: 404.0
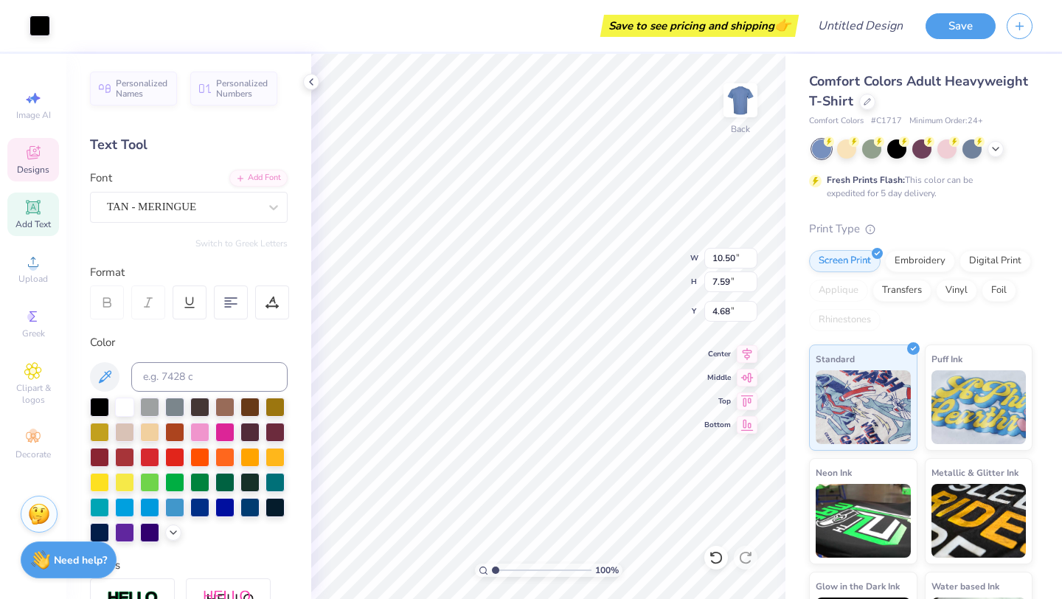
click at [32, 158] on icon at bounding box center [33, 152] width 13 height 13
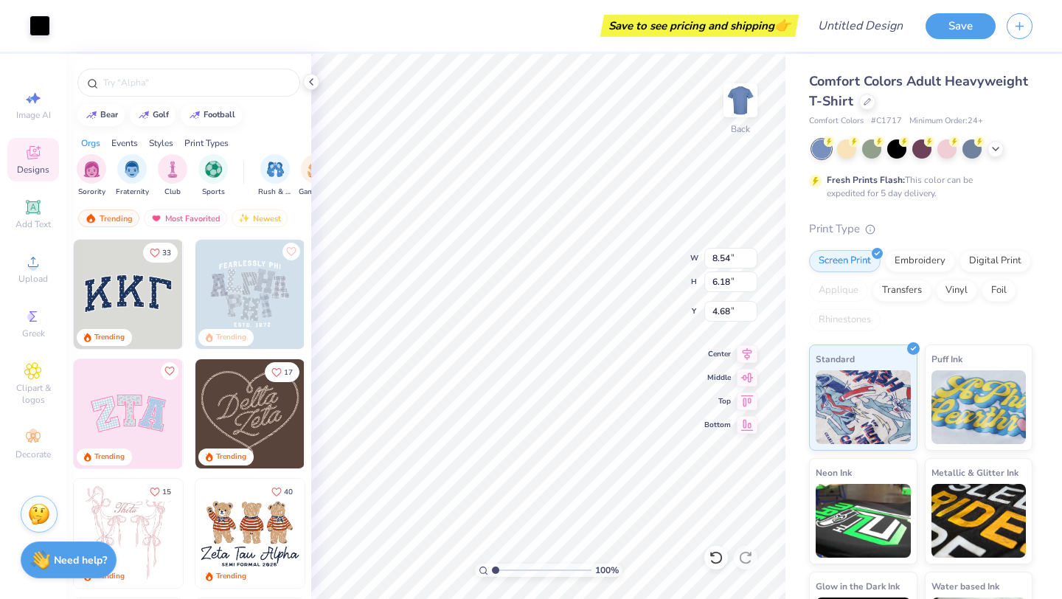
type input "8.54"
type input "6.18"
type input "6.55"
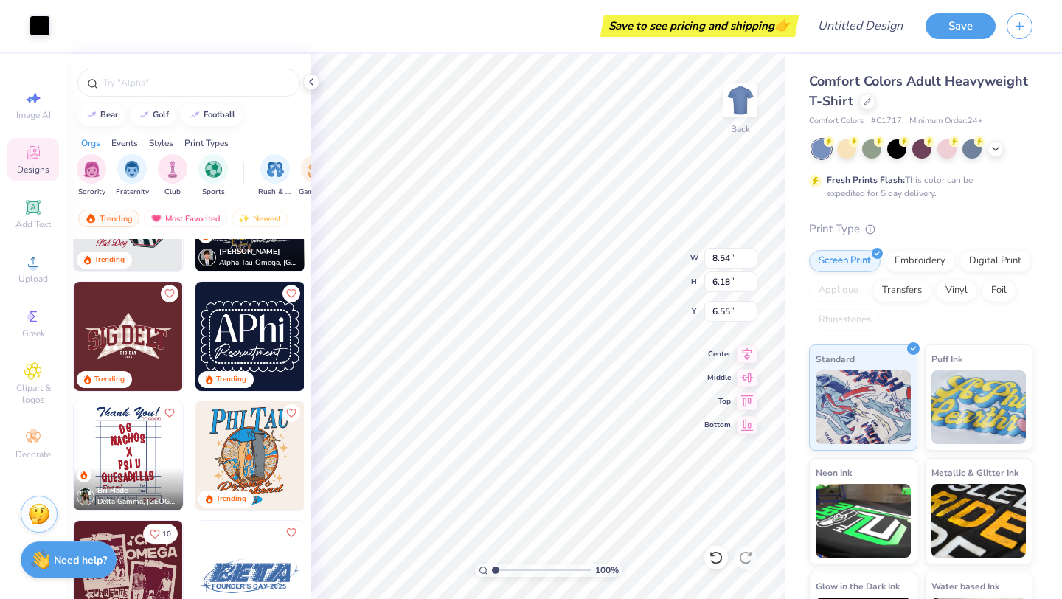
scroll to position [2638, 0]
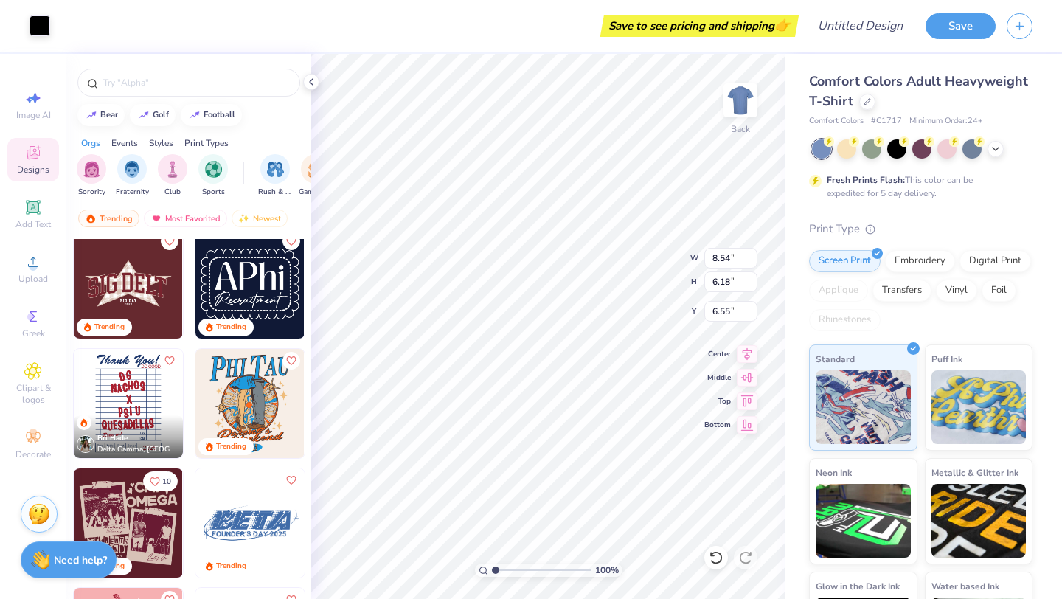
click at [241, 291] on img at bounding box center [249, 283] width 109 height 109
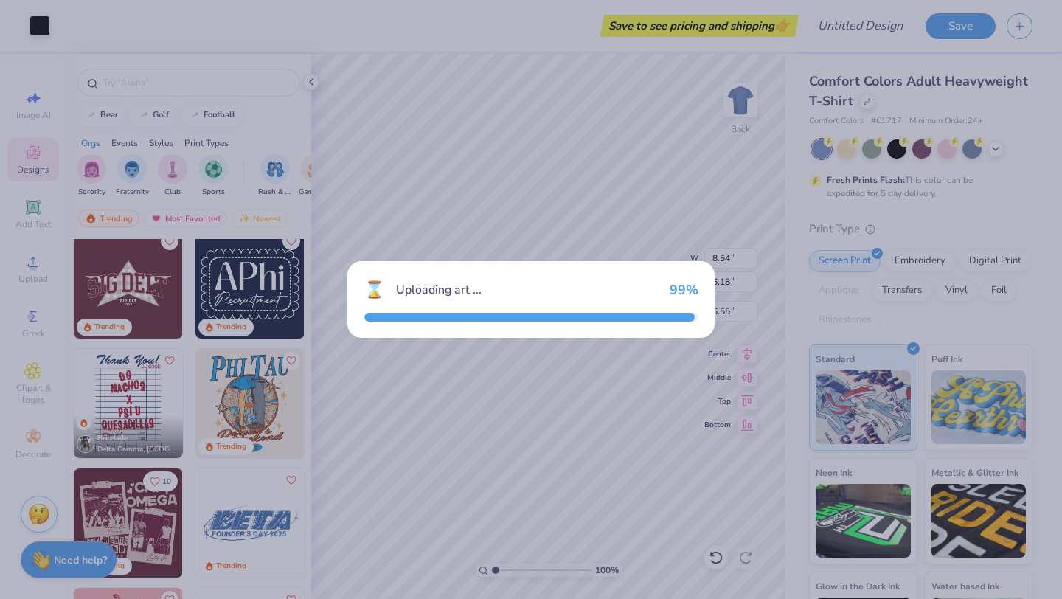
type input "4.94"
type input "3.57"
type input "3.00"
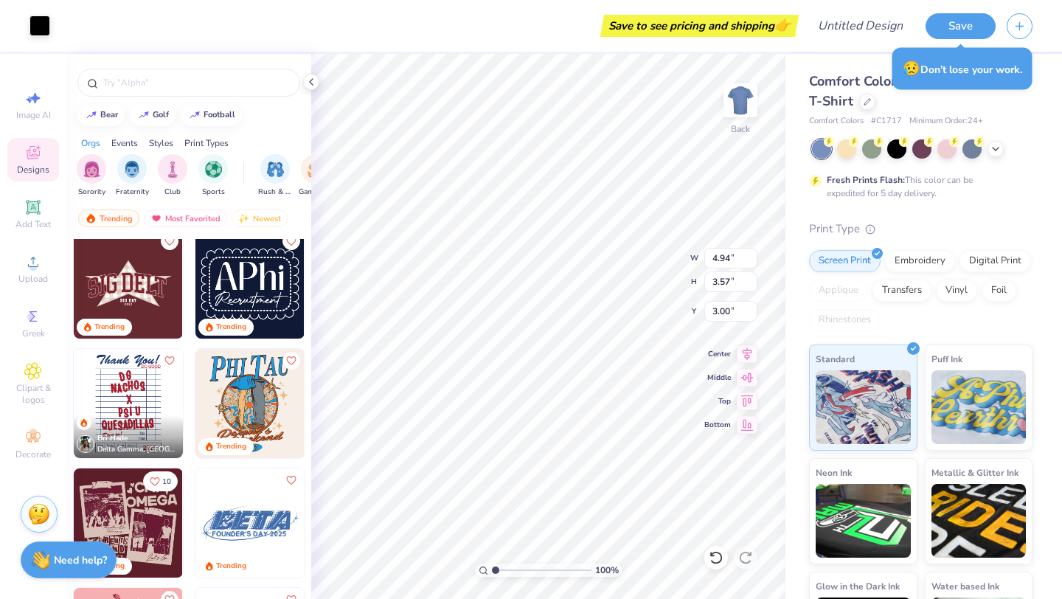
type input "8.54"
type input "6.18"
type input "6.55"
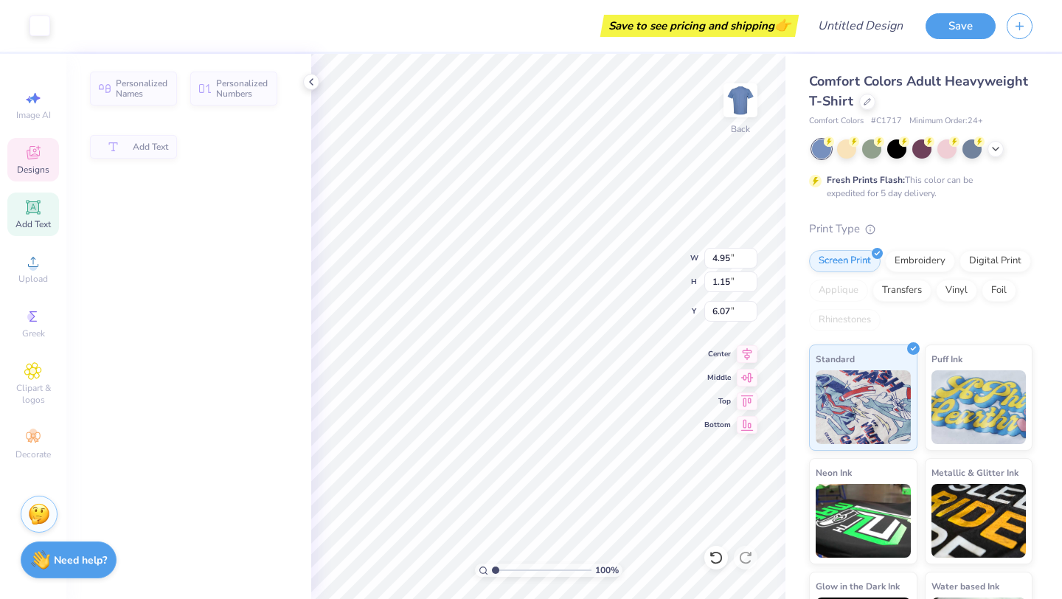
type input "4.95"
type input "1.15"
type input "6.07"
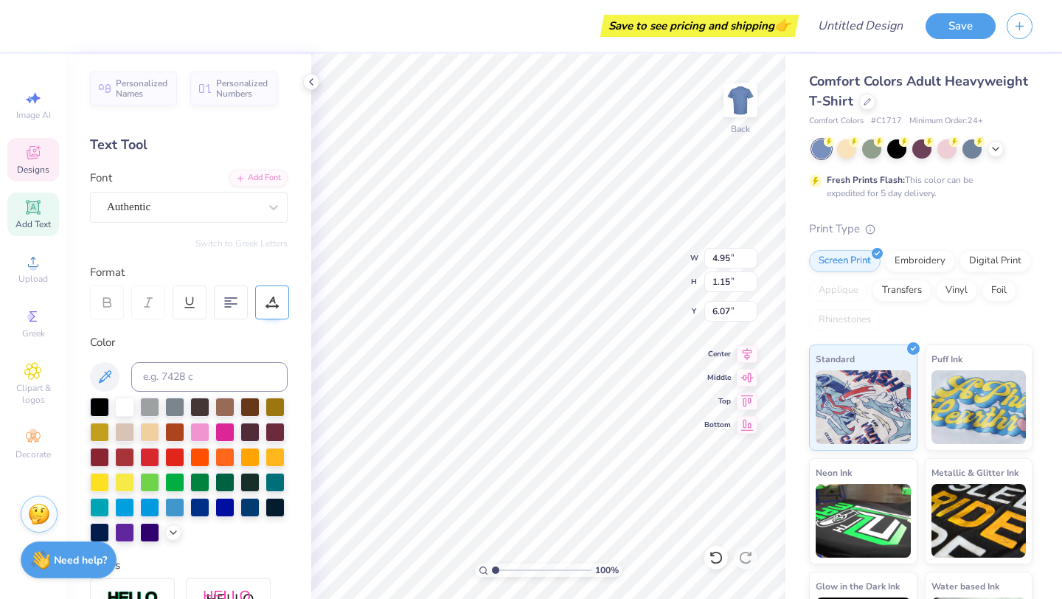
drag, startPoint x: 32, startPoint y: 158, endPoint x: 273, endPoint y: 302, distance: 281.3
click at [276, 301] on icon at bounding box center [271, 302] width 13 height 13
click at [273, 302] on icon at bounding box center [271, 302] width 13 height 13
type input "4.63"
type input "1.88"
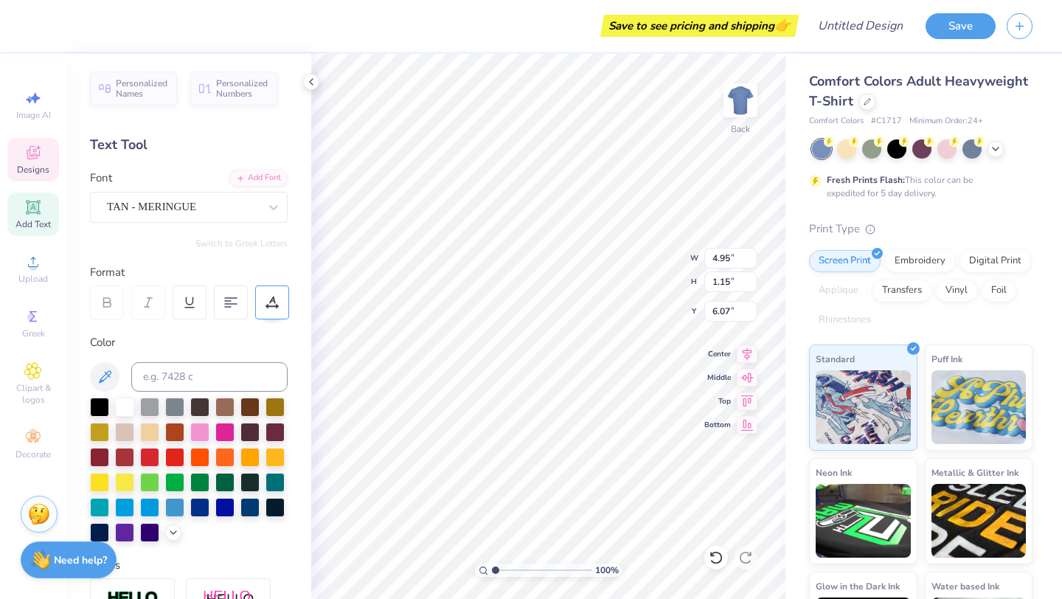
type input "4.19"
click at [273, 302] on icon at bounding box center [271, 302] width 13 height 13
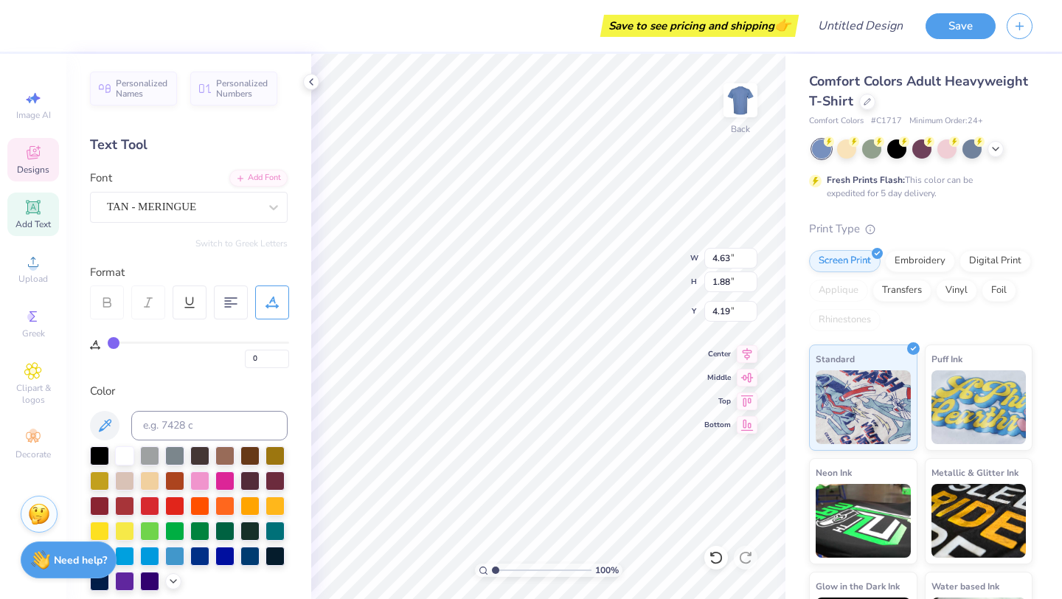
scroll to position [0, 0]
type textarea "Db"
click at [34, 164] on span "Designs" at bounding box center [33, 170] width 32 height 12
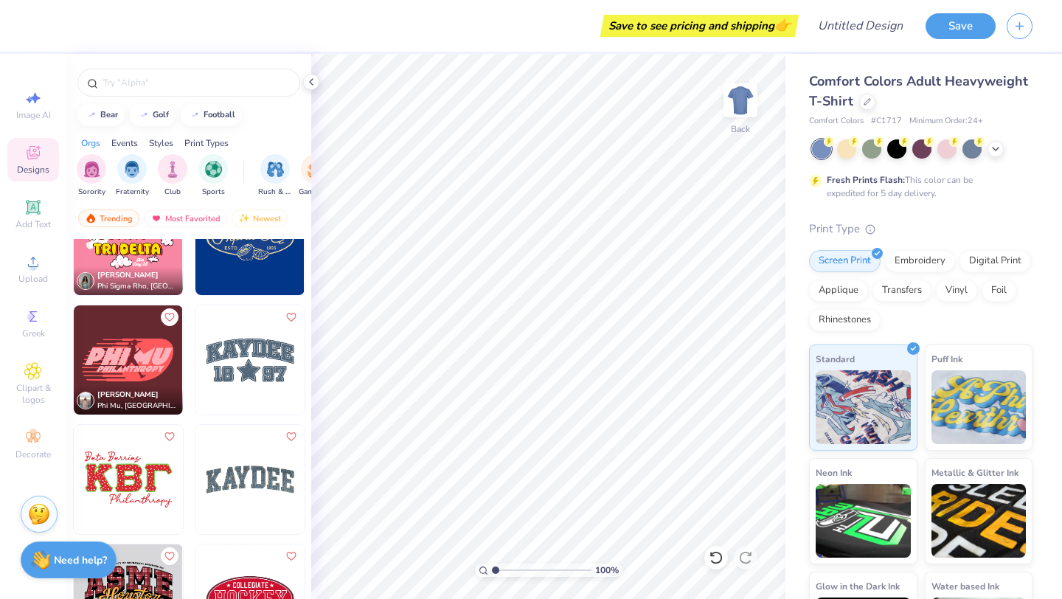
scroll to position [16660, 0]
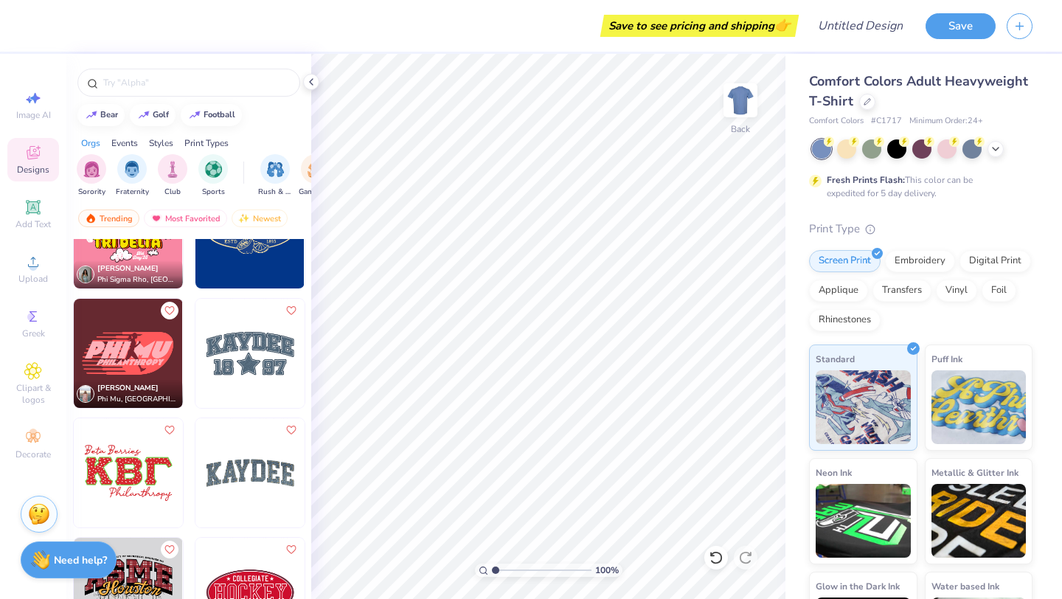
click at [254, 341] on img at bounding box center [249, 353] width 109 height 109
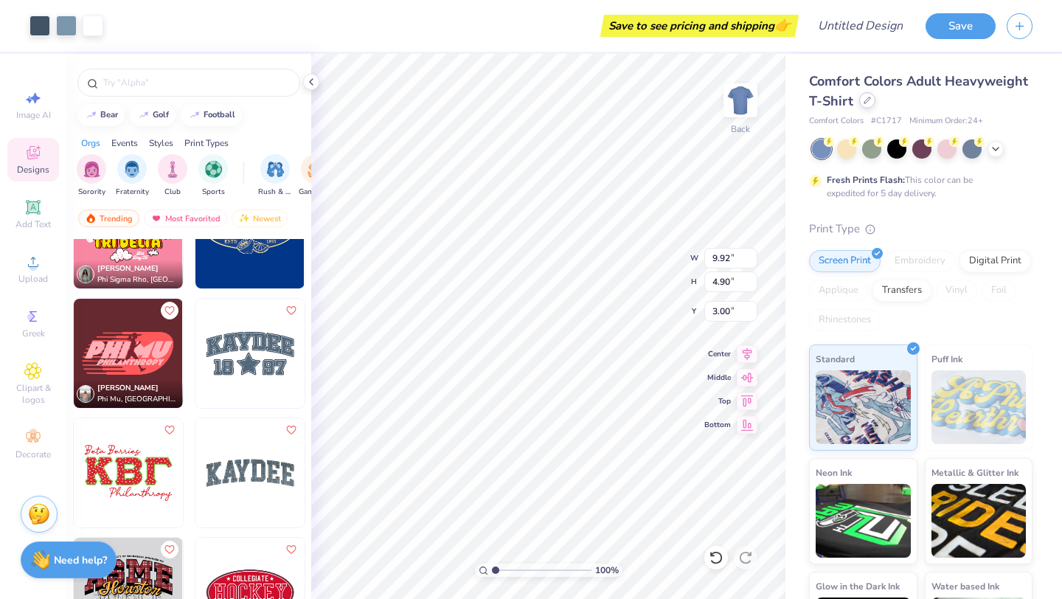
drag, startPoint x: 273, startPoint y: 302, endPoint x: 865, endPoint y: 101, distance: 624.5
click at [851, 101] on icon at bounding box center [867, 100] width 6 height 6
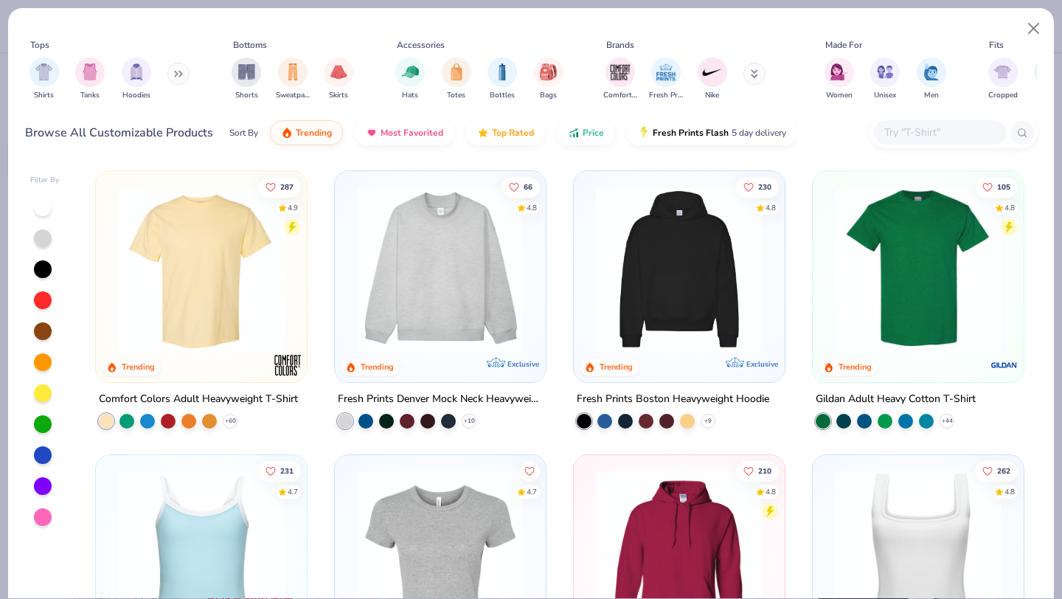
drag, startPoint x: 865, startPoint y: 101, endPoint x: 457, endPoint y: 263, distance: 438.7
click at [457, 263] on img at bounding box center [439, 269] width 181 height 167
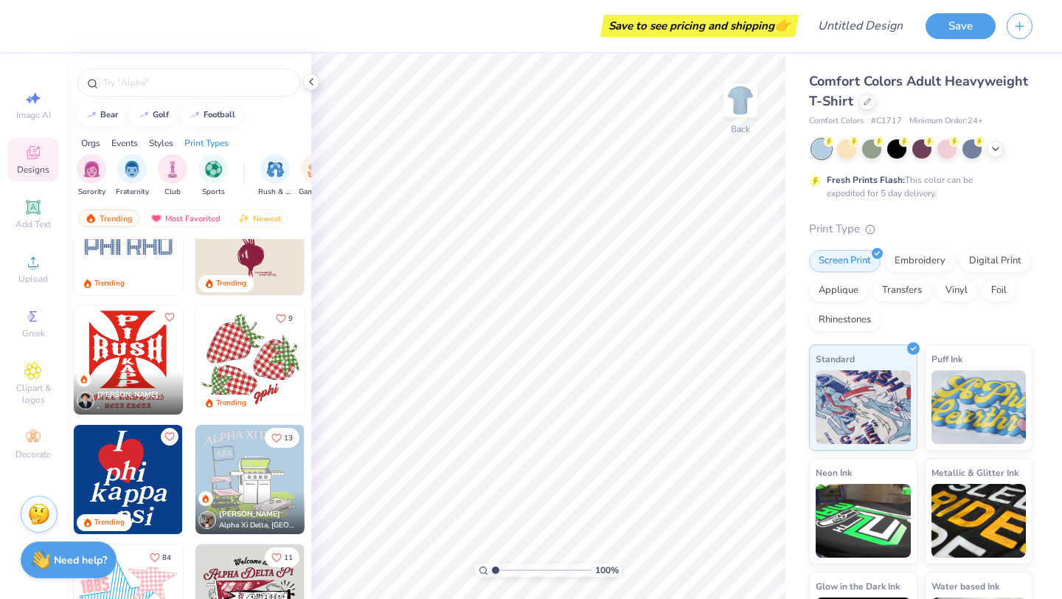
scroll to position [1541, 0]
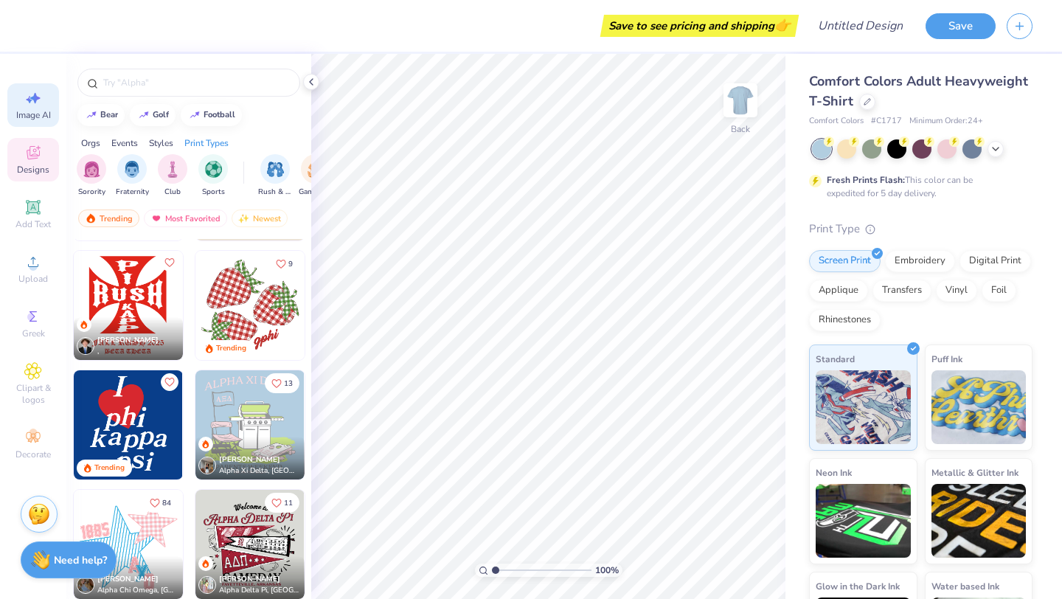
click at [35, 108] on div "Image AI" at bounding box center [33, 104] width 52 height 43
select select "4"
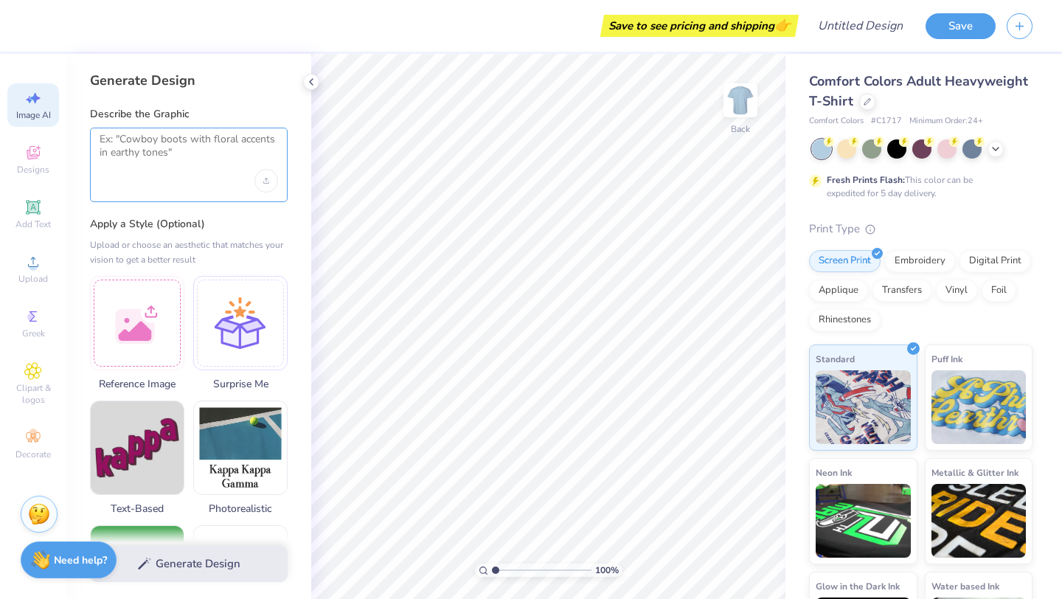
click at [147, 150] on textarea at bounding box center [189, 151] width 178 height 37
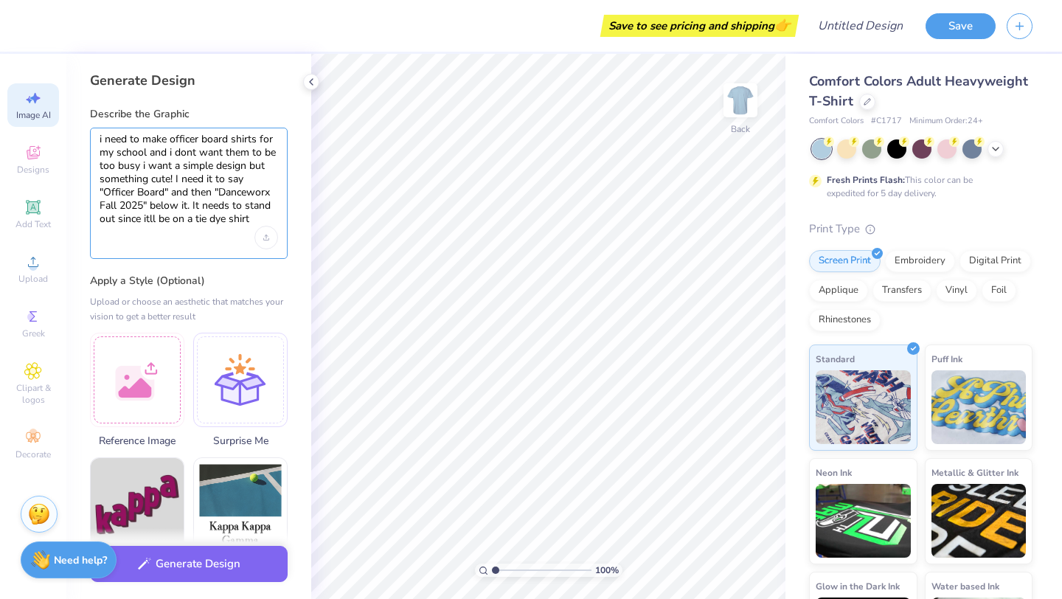
drag, startPoint x: 250, startPoint y: 222, endPoint x: 91, endPoint y: 136, distance: 180.1
click at [91, 136] on div "i need to make officer board shirts for my school and i dont want them to be to…" at bounding box center [189, 193] width 198 height 131
type textarea "i need to make officer board shirts for my school and i dont want them to be to…"
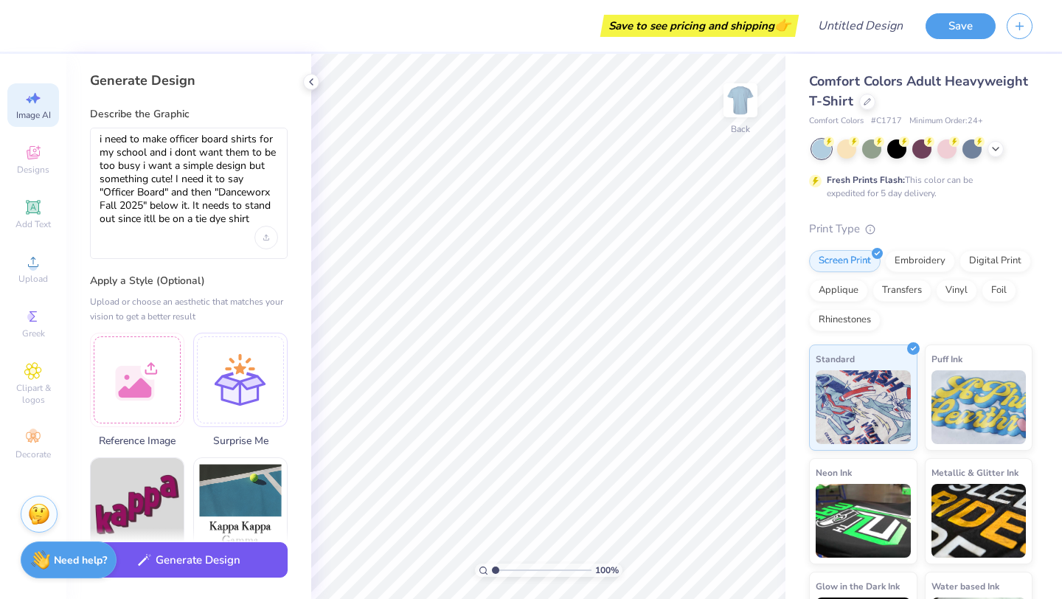
click at [206, 560] on button "Generate Design" at bounding box center [189, 560] width 198 height 36
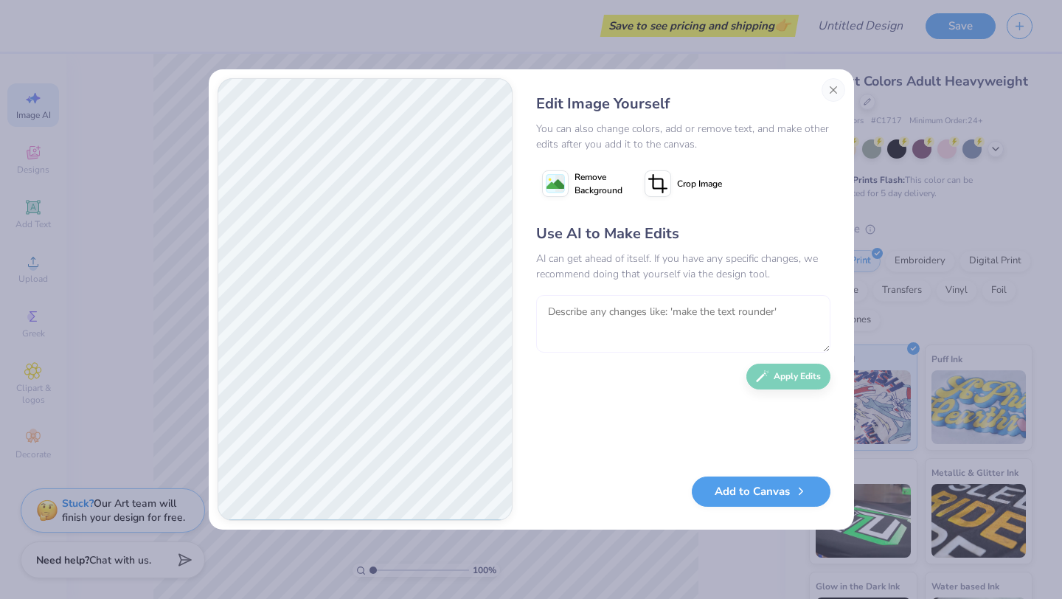
click at [626, 318] on textarea at bounding box center [683, 323] width 294 height 57
type textarea "make the writing black, with a cuter font and trendier design but not as busy"
click at [792, 370] on button "Apply Edits" at bounding box center [788, 373] width 84 height 26
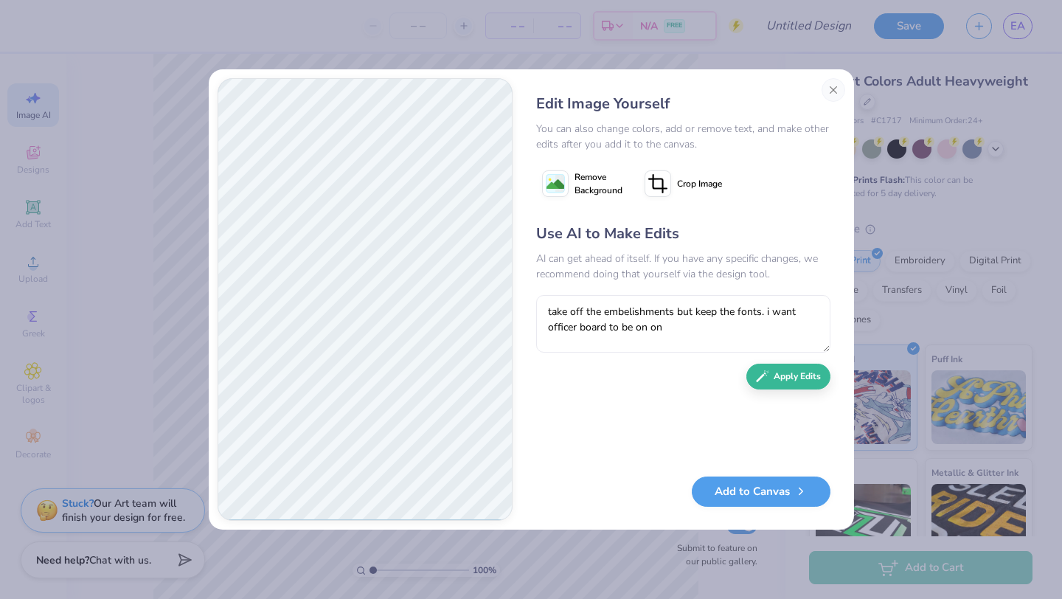
type textarea "take off the embelishments but keep the fonts. i want officer board to be on one"
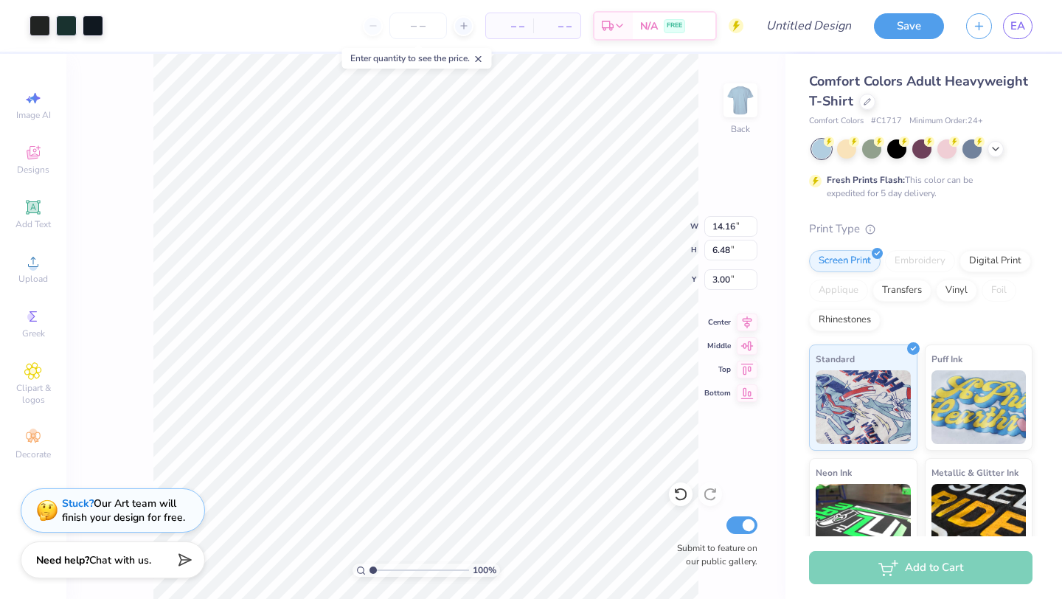
type input "3.51"
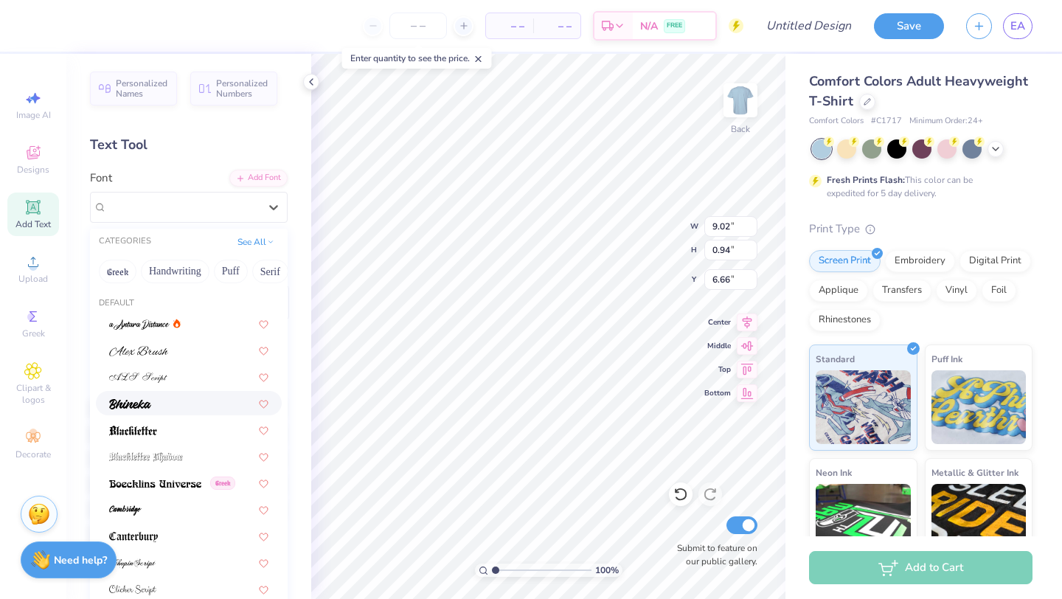
click at [154, 408] on div at bounding box center [188, 402] width 159 height 15
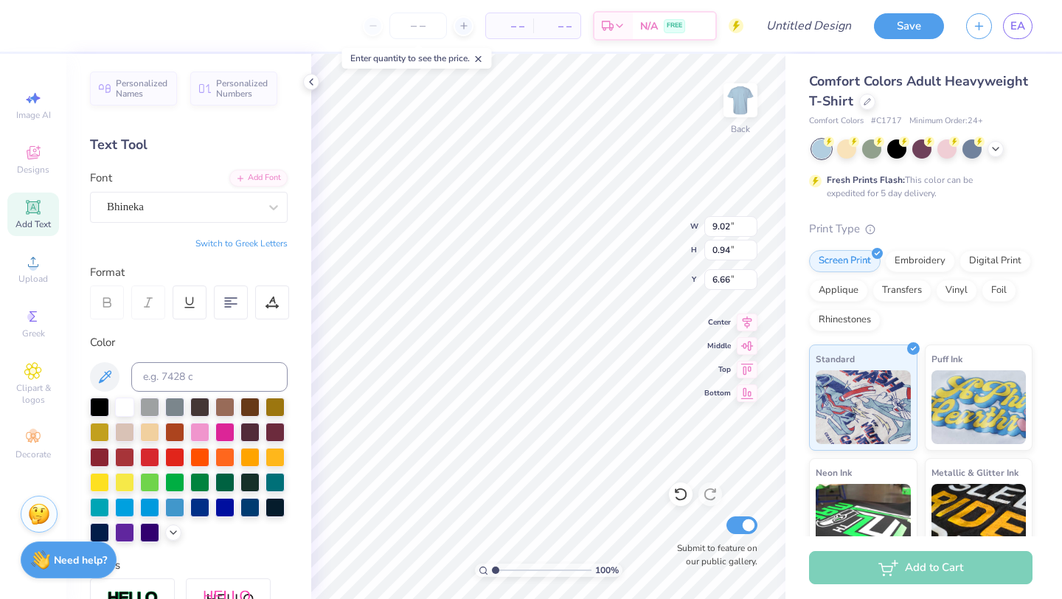
type input "8.48"
type input "0.75"
type input "6.76"
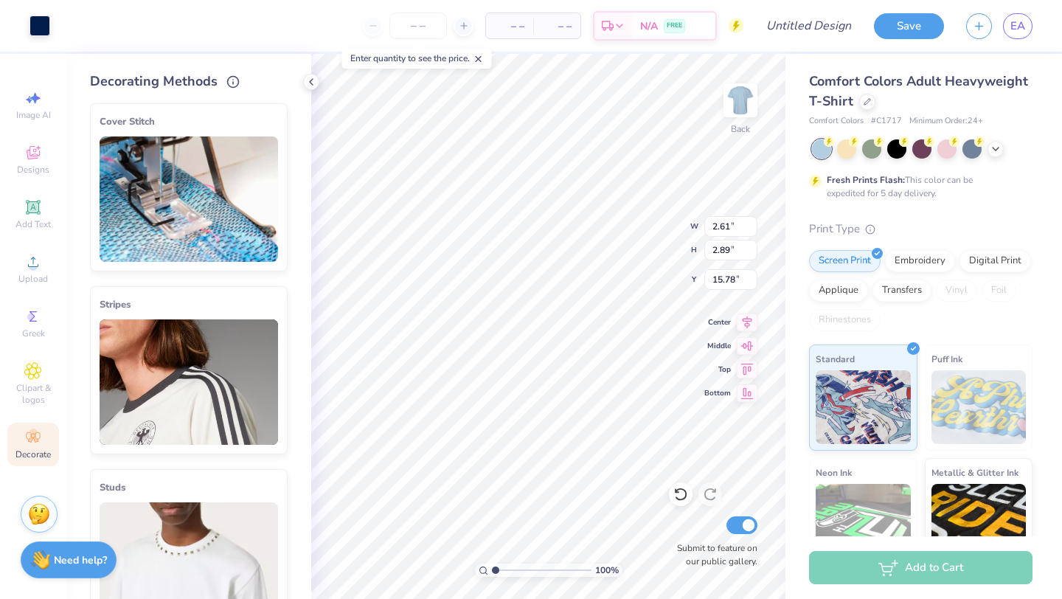
type input "2.61"
type input "2.89"
type input "15.78"
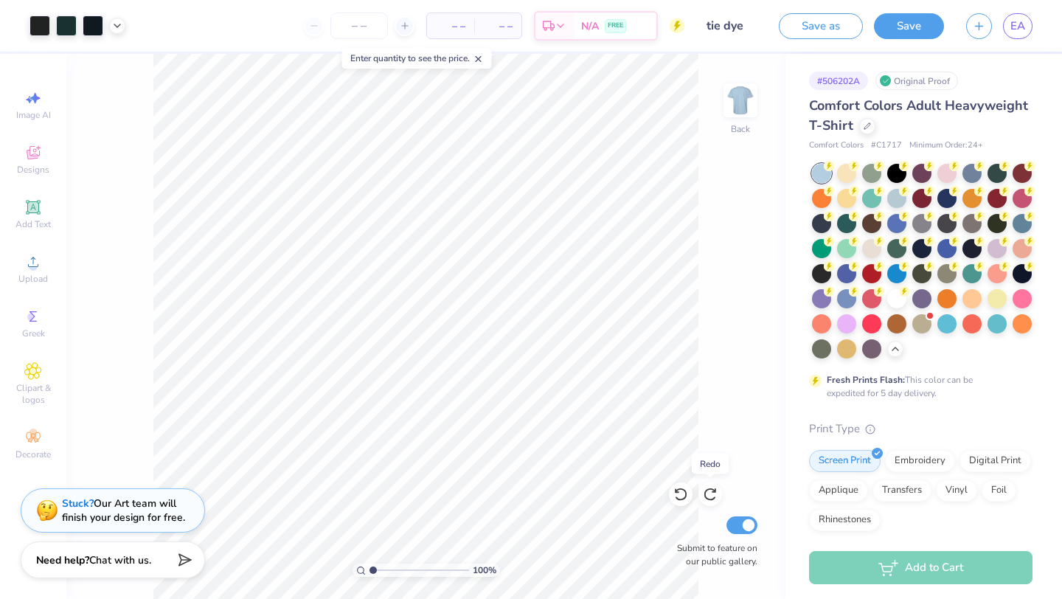
click at [710, 495] on icon at bounding box center [710, 494] width 15 height 15
